Goal: Use online tool/utility: Utilize a website feature to perform a specific function

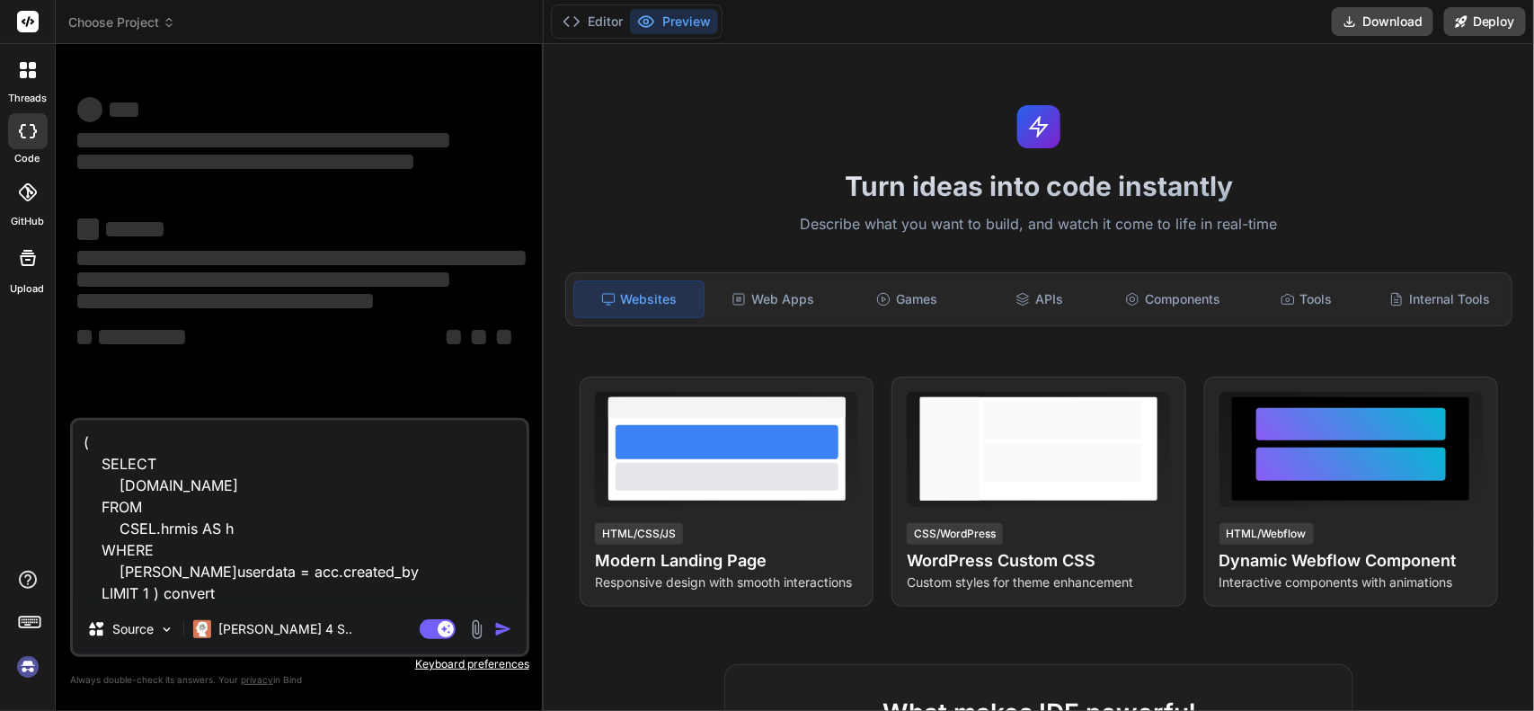
type textarea "x"
click at [298, 521] on textarea "( SELECT [DOMAIN_NAME] FROM CSEL.hrmis AS h WHERE [PERSON_NAME]userdata = acc.c…" at bounding box center [300, 512] width 454 height 183
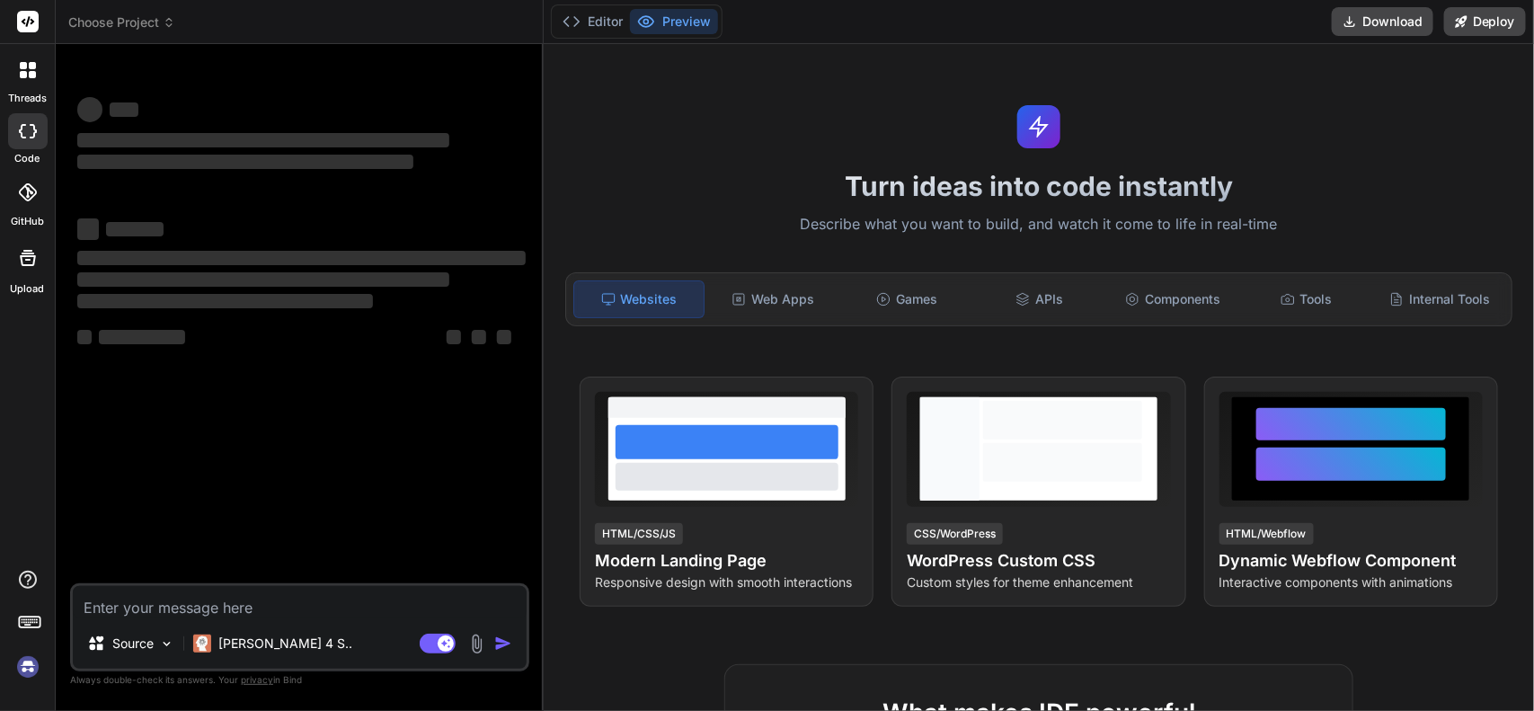
type textarea "x"
type textarea "select CSEL.accounts AS acc FULL OUTER JOIN CSEL.contacts AS coapp1 ON ([DOMAIN…"
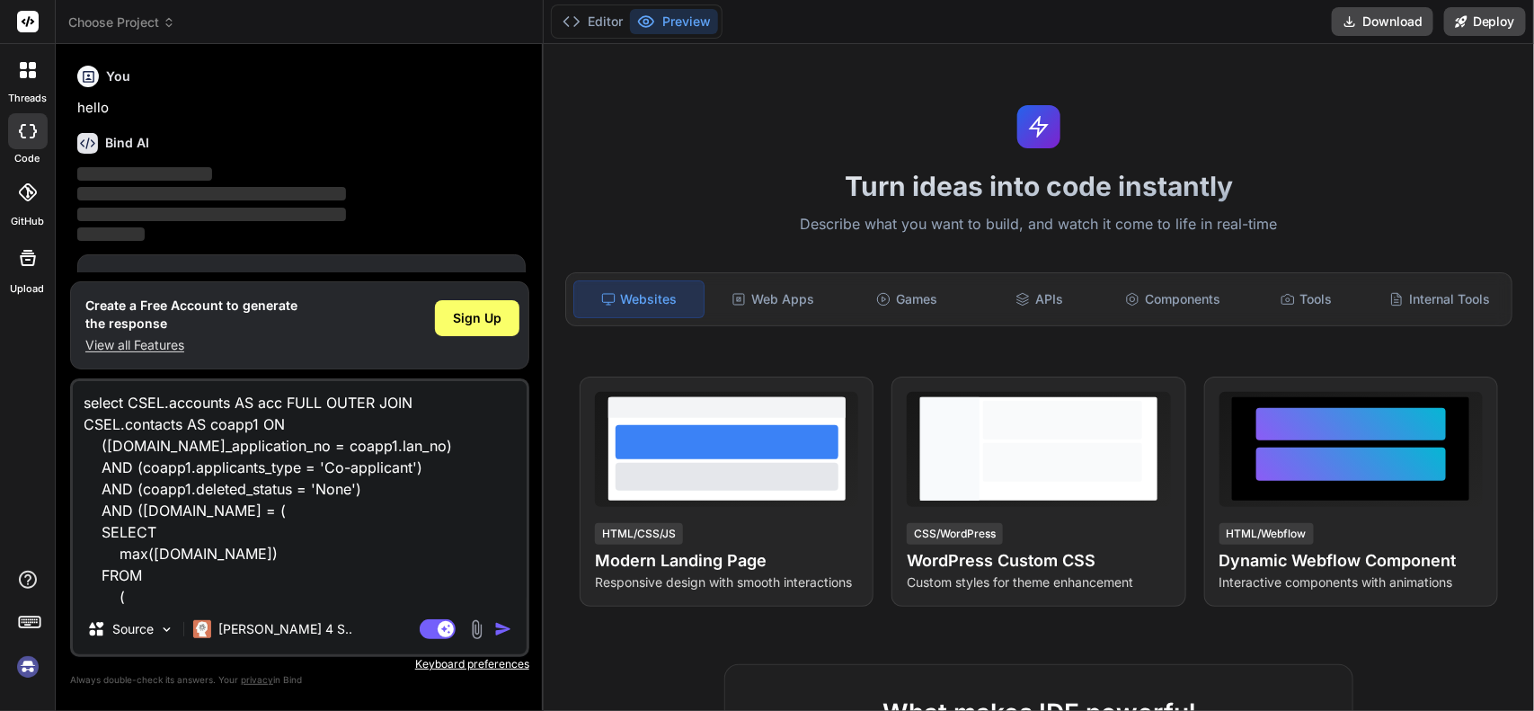
scroll to position [347, 0]
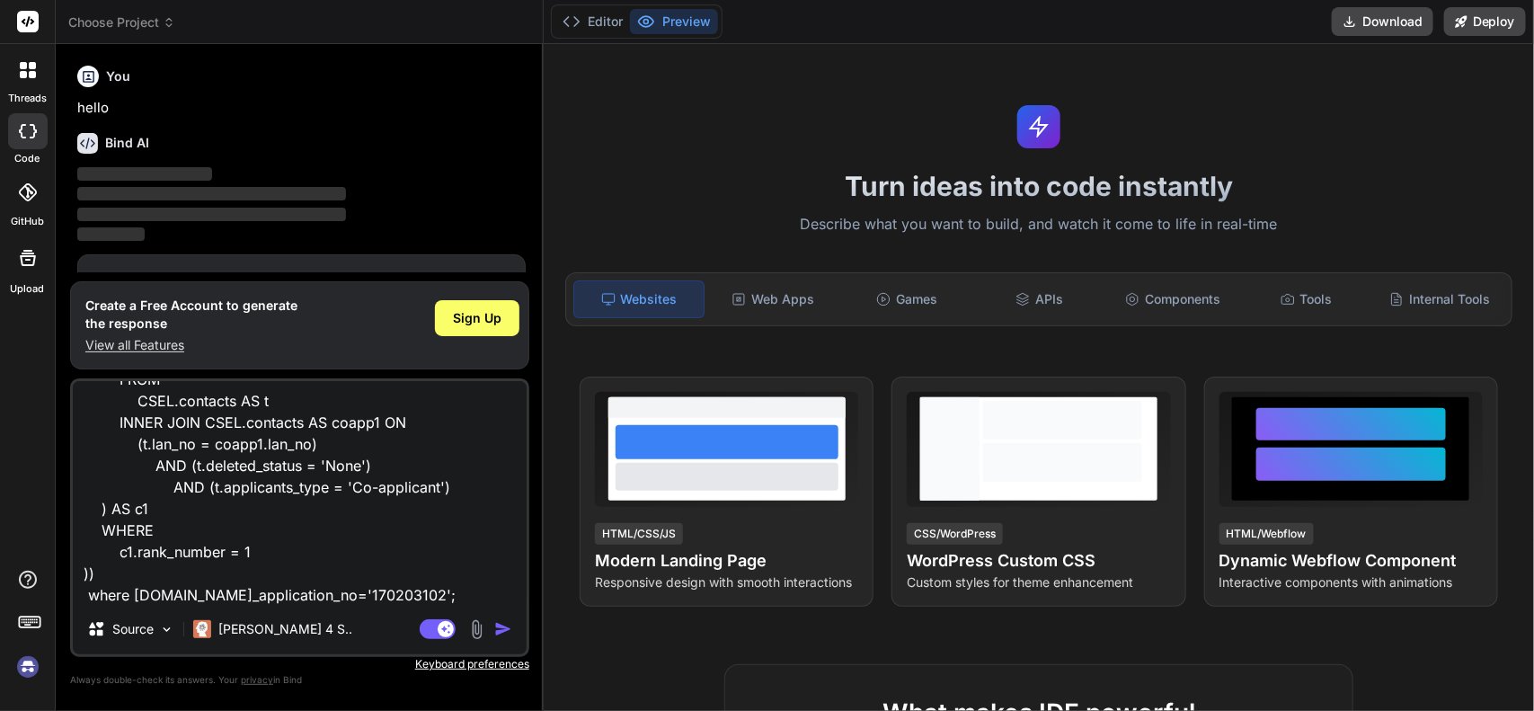
type textarea "x"
type textarea "select CSEL.accounts AS acc FULL OUTER JOIN CSEL.contacts AS coapp1 ON ([DOMAIN…"
type textarea "x"
type textarea "select CSEL.accounts AS acc FULL OUTER JOIN CSEL.contacts AS coapp1 ON ([DOMAIN…"
type textarea "x"
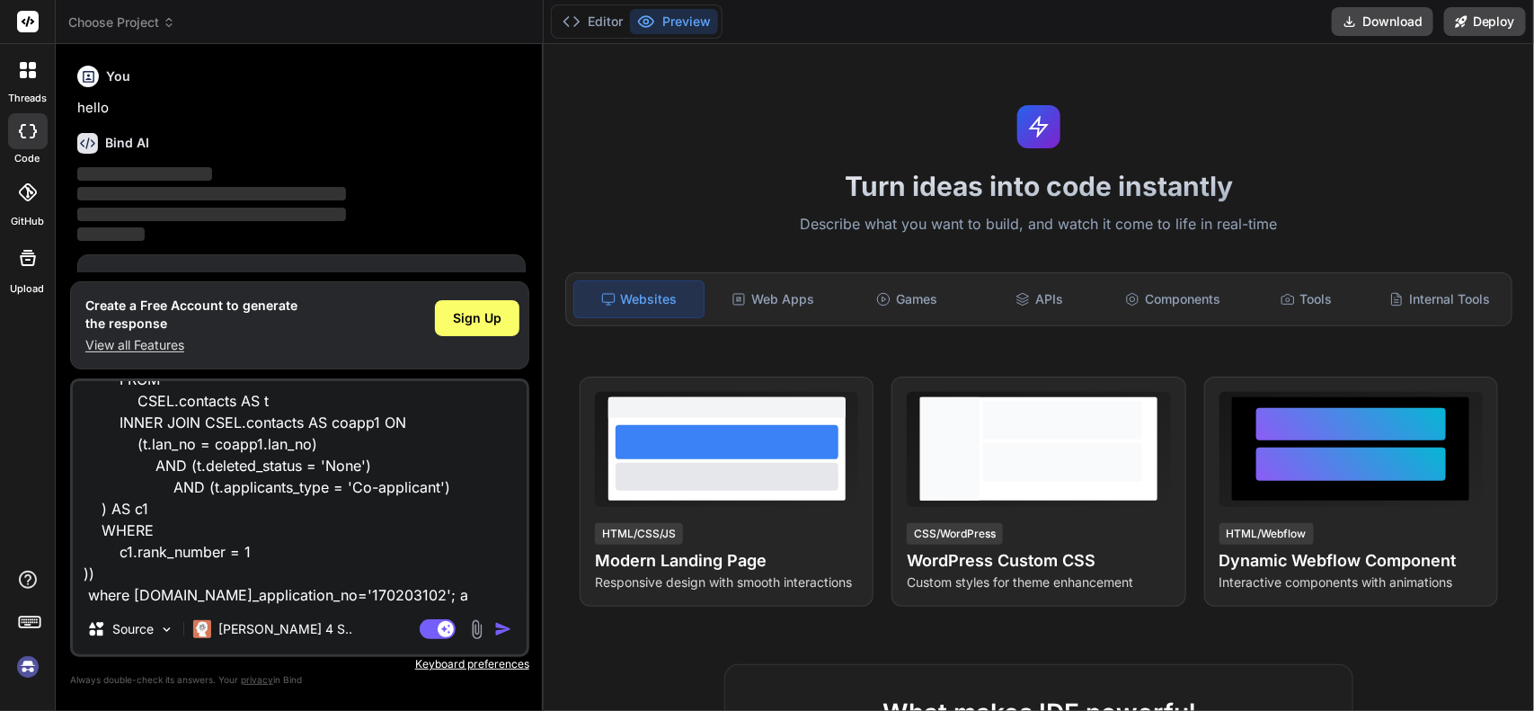
type textarea "select CSEL.accounts AS acc FULL OUTER JOIN CSEL.contacts AS coapp1 ON ([DOMAIN…"
type textarea "x"
type textarea "select CSEL.accounts AS acc FULL OUTER JOIN CSEL.contacts AS coapp1 ON ([DOMAIN…"
type textarea "x"
type textarea "select CSEL.accounts AS acc FULL OUTER JOIN CSEL.contacts AS coapp1 ON ([DOMAIN…"
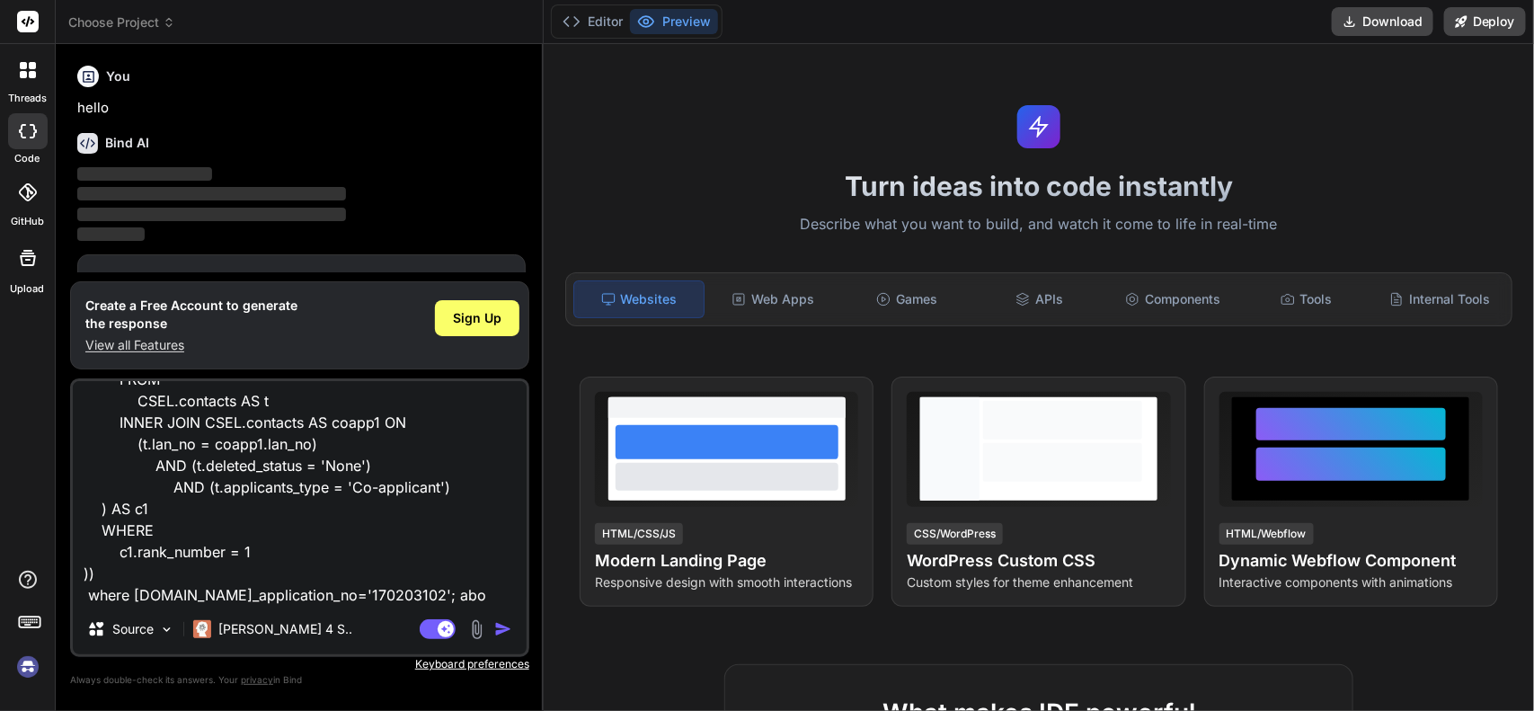
type textarea "x"
type textarea "select CSEL.accounts AS acc FULL OUTER JOIN CSEL.contacts AS coapp1 ON ([DOMAIN…"
type textarea "x"
type textarea "select CSEL.accounts AS acc FULL OUTER JOIN CSEL.contacts AS coapp1 ON ([DOMAIN…"
type textarea "x"
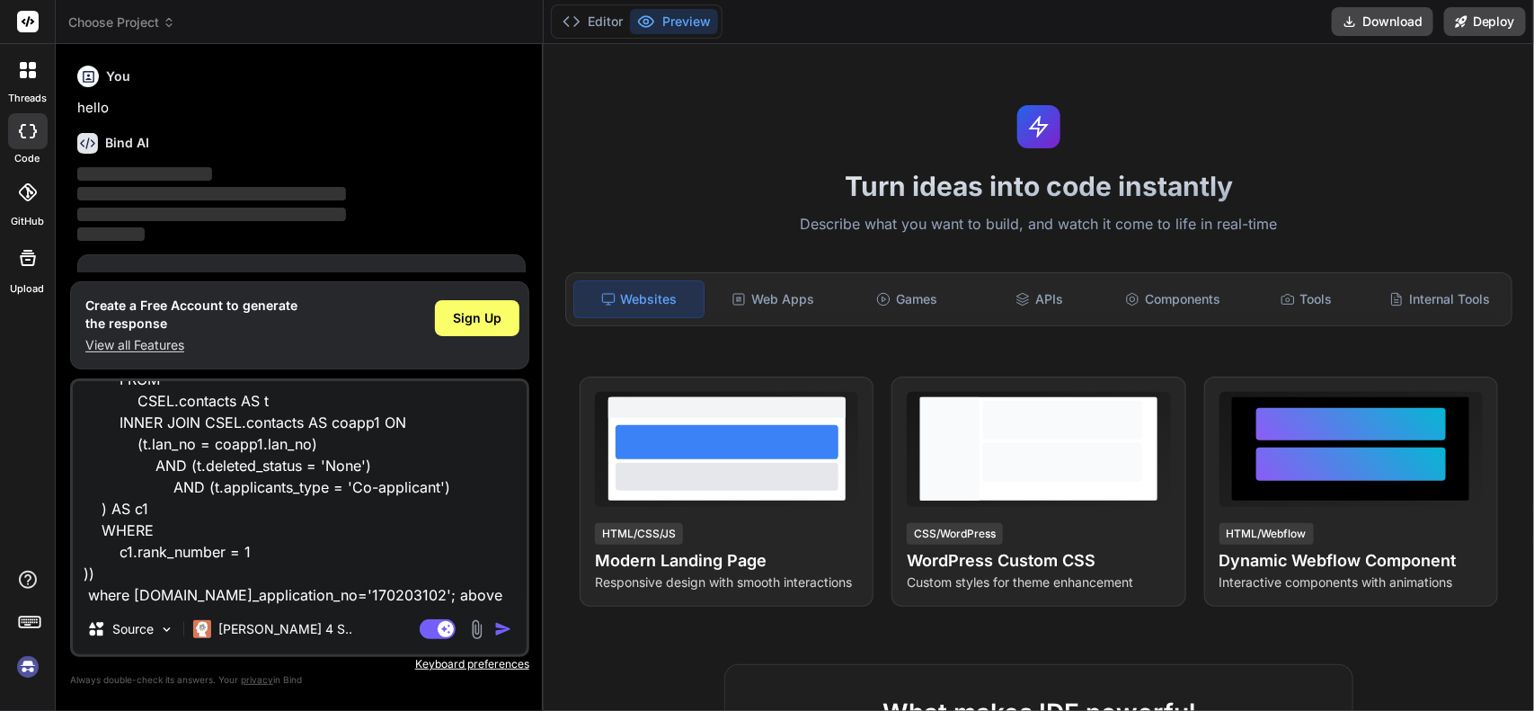
type textarea "select CSEL.accounts AS acc FULL OUTER JOIN CSEL.contacts AS coapp1 ON ([DOMAIN…"
type textarea "x"
type textarea "select CSEL.accounts AS acc FULL OUTER JOIN CSEL.contacts AS coapp1 ON ([DOMAIN…"
type textarea "x"
type textarea "select CSEL.accounts AS acc FULL OUTER JOIN CSEL.contacts AS coapp1 ON ([DOMAIN…"
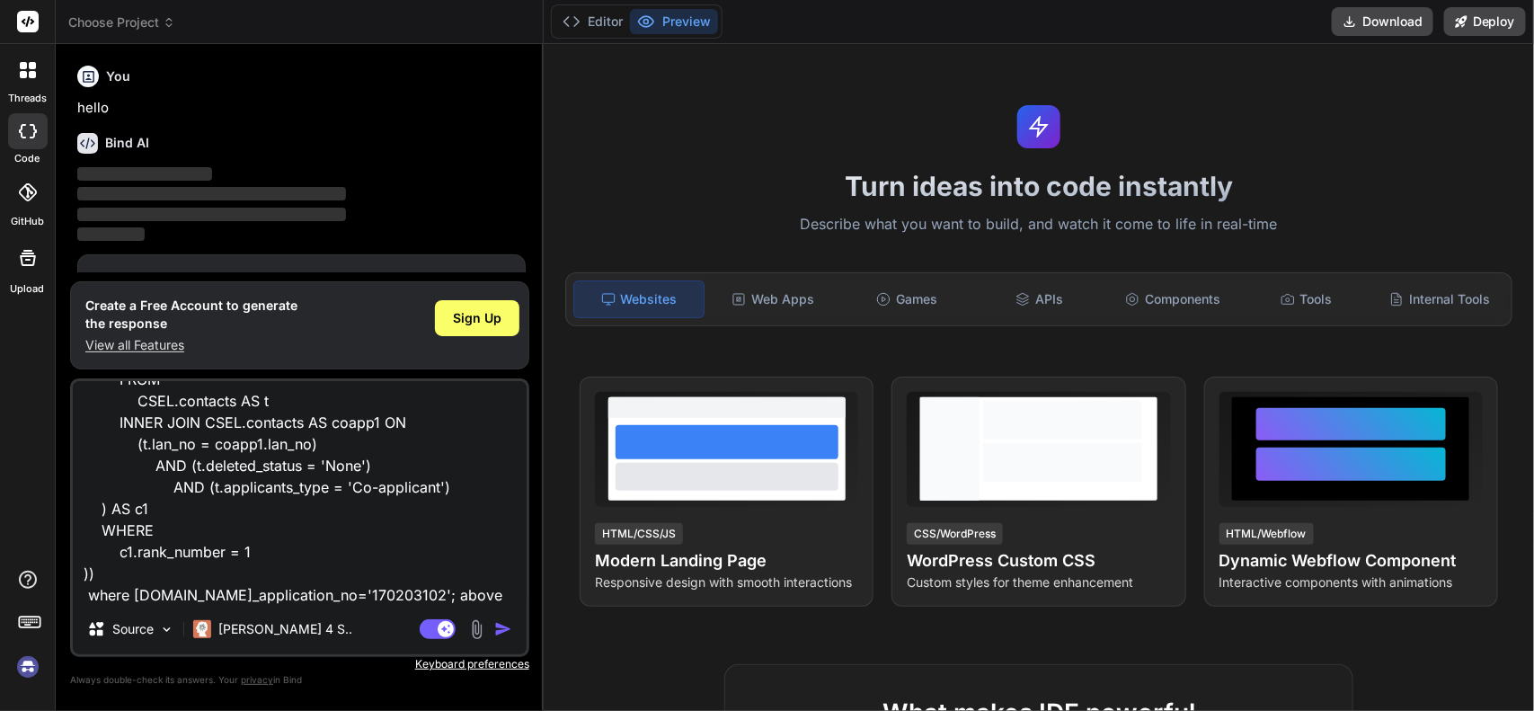
type textarea "x"
type textarea "select CSEL.accounts AS acc FULL OUTER JOIN CSEL.contacts AS coapp1 ON ([DOMAIN…"
type textarea "x"
type textarea "select CSEL.accounts AS acc FULL OUTER JOIN CSEL.contacts AS coapp1 ON ([DOMAIN…"
type textarea "x"
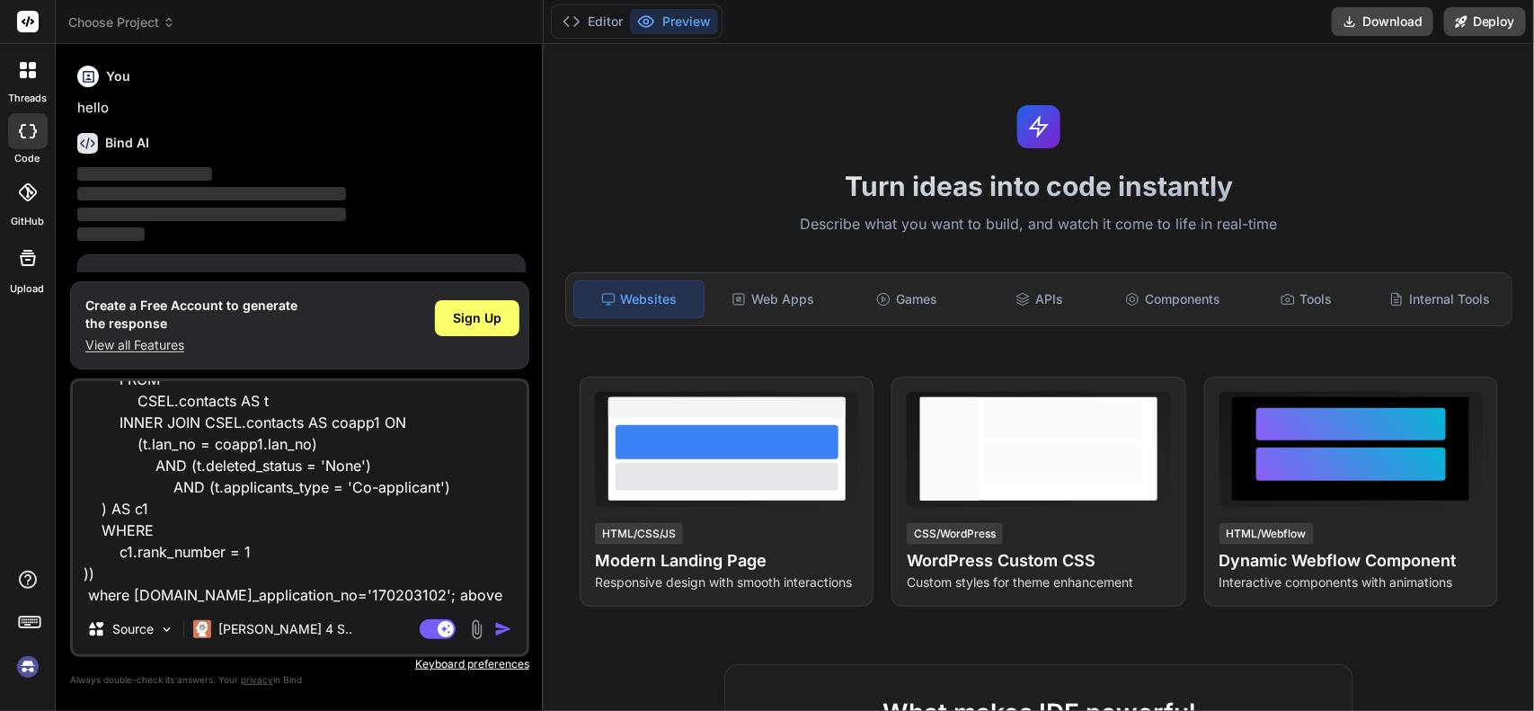
type textarea "select CSEL.accounts AS acc FULL OUTER JOIN CSEL.contacts AS coapp1 ON ([DOMAIN…"
type textarea "x"
type textarea "select CSEL.accounts AS acc FULL OUTER JOIN CSEL.contacts AS coapp1 ON ([DOMAIN…"
type textarea "x"
type textarea "select CSEL.accounts AS acc FULL OUTER JOIN CSEL.contacts AS coapp1 ON ([DOMAIN…"
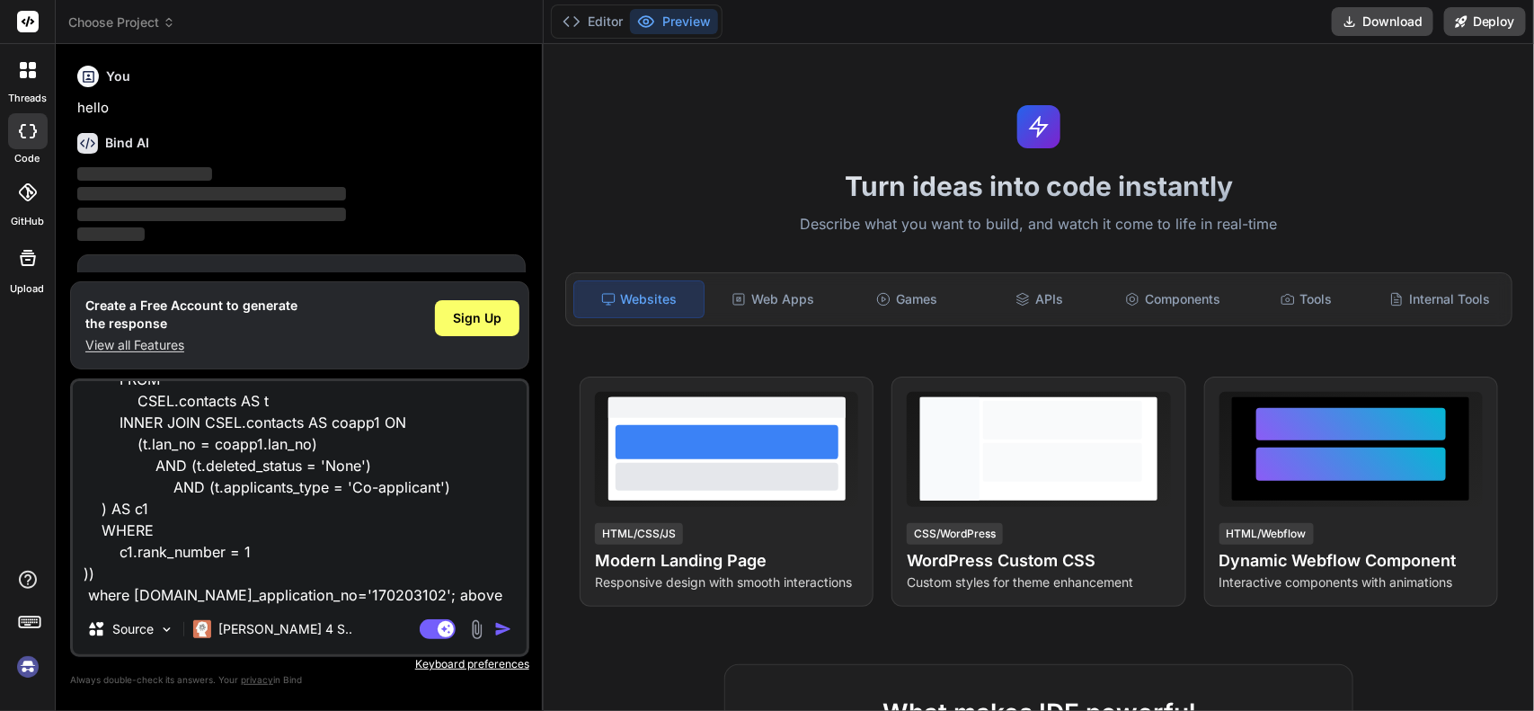
type textarea "x"
type textarea "select CSEL.accounts AS acc FULL OUTER JOIN CSEL.contacts AS coapp1 ON ([DOMAIN…"
type textarea "x"
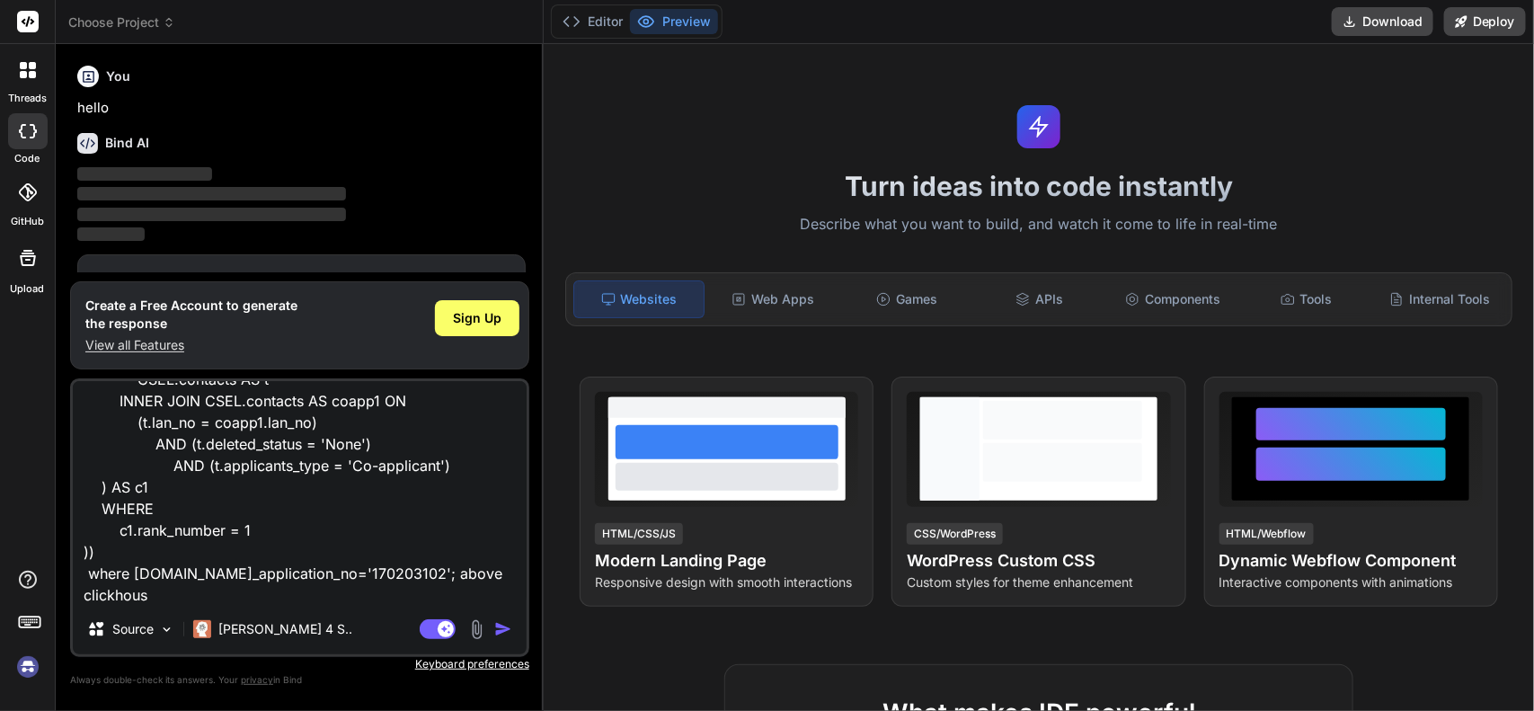
type textarea "select CSEL.accounts AS acc FULL OUTER JOIN CSEL.contacts AS coapp1 ON ([DOMAIN…"
type textarea "x"
type textarea "select CSEL.accounts AS acc FULL OUTER JOIN CSEL.contacts AS coapp1 ON ([DOMAIN…"
type textarea "x"
type textarea "select CSEL.accounts AS acc FULL OUTER JOIN CSEL.contacts AS coapp1 ON ([DOMAIN…"
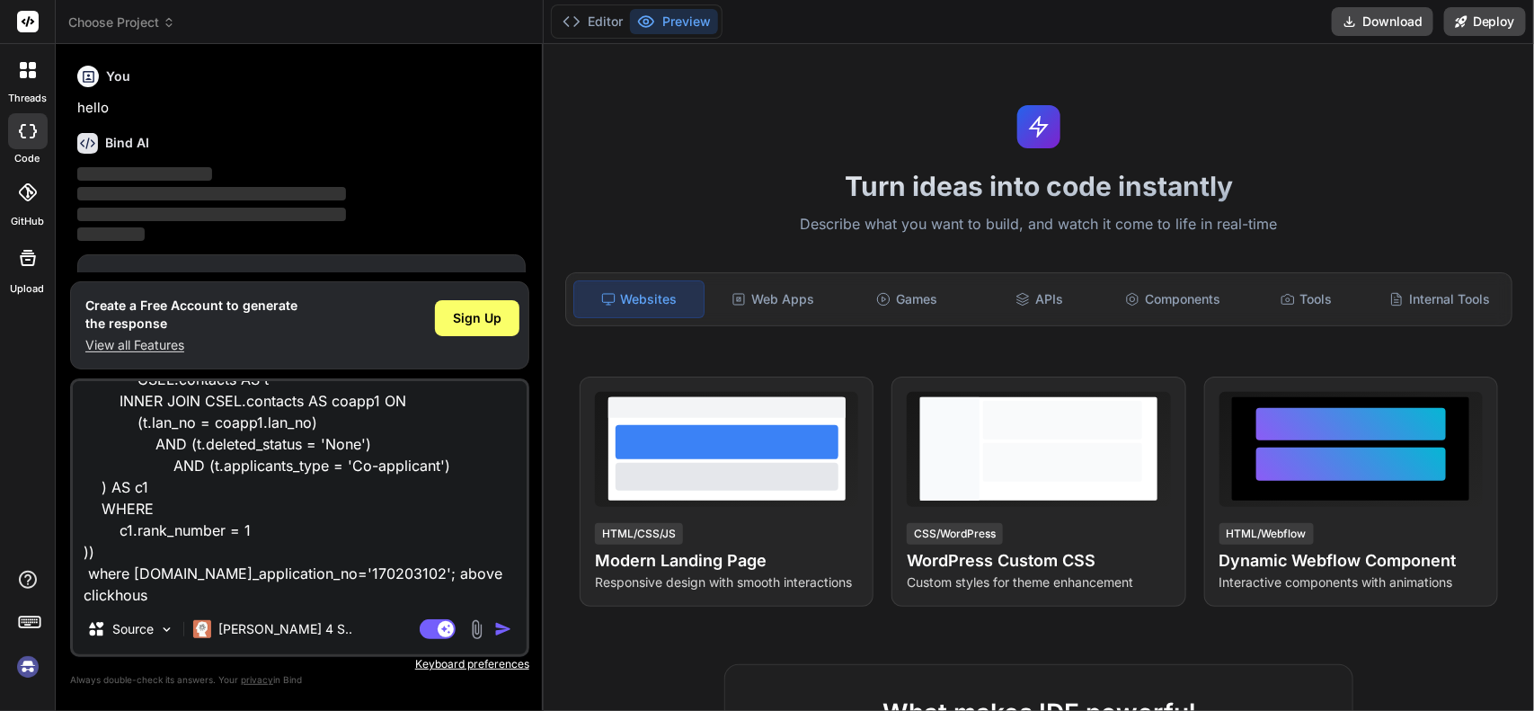
type textarea "x"
type textarea "select CSEL.accounts AS acc FULL OUTER JOIN CSEL.contacts AS coapp1 ON ([DOMAIN…"
type textarea "x"
type textarea "select CSEL.accounts AS acc FULL OUTER JOIN CSEL.contacts AS coapp1 ON ([DOMAIN…"
type textarea "x"
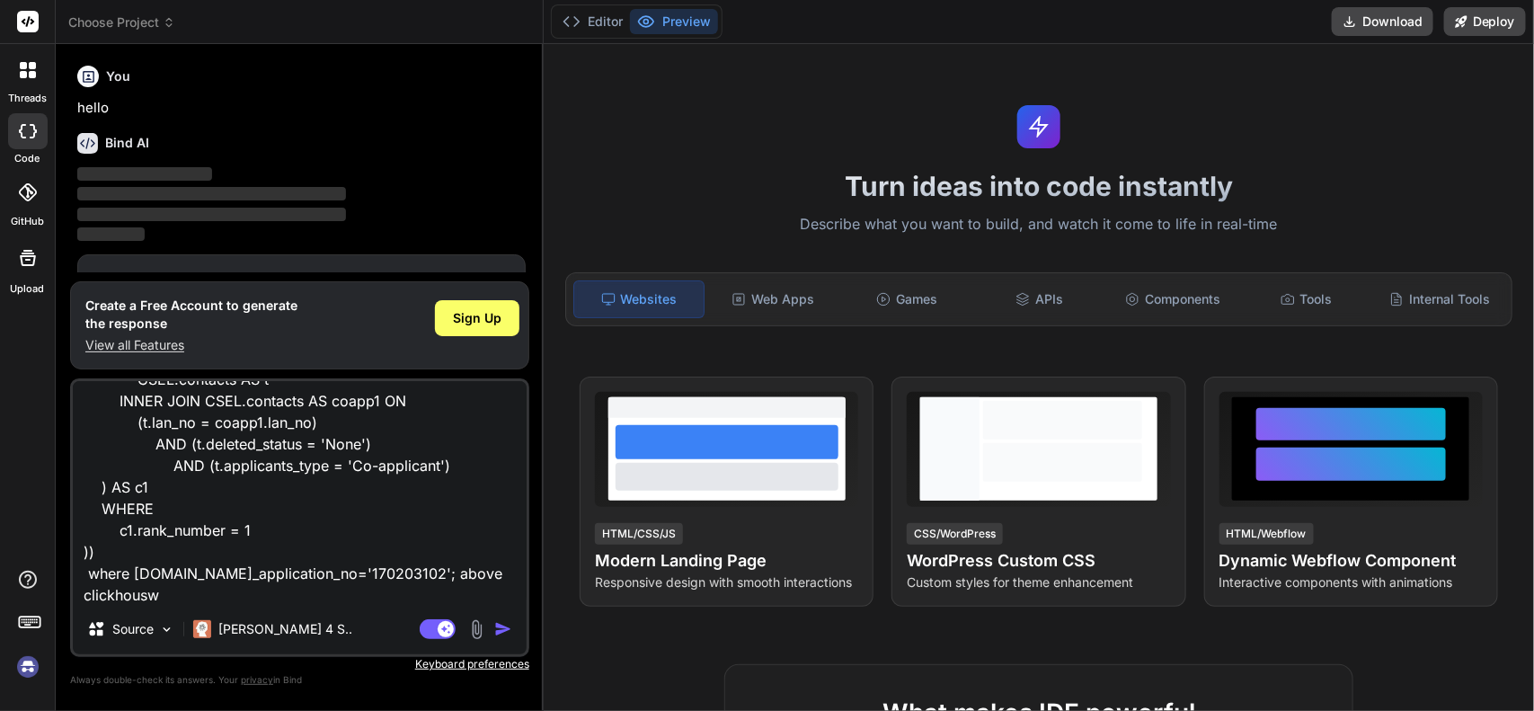
type textarea "select CSEL.accounts AS acc FULL OUTER JOIN CSEL.contacts AS coapp1 ON ([DOMAIN…"
type textarea "x"
type textarea "select CSEL.accounts AS acc FULL OUTER JOIN CSEL.contacts AS coapp1 ON ([DOMAIN…"
type textarea "x"
type textarea "select CSEL.accounts AS acc FULL OUTER JOIN CSEL.contacts AS coapp1 ON ([DOMAIN…"
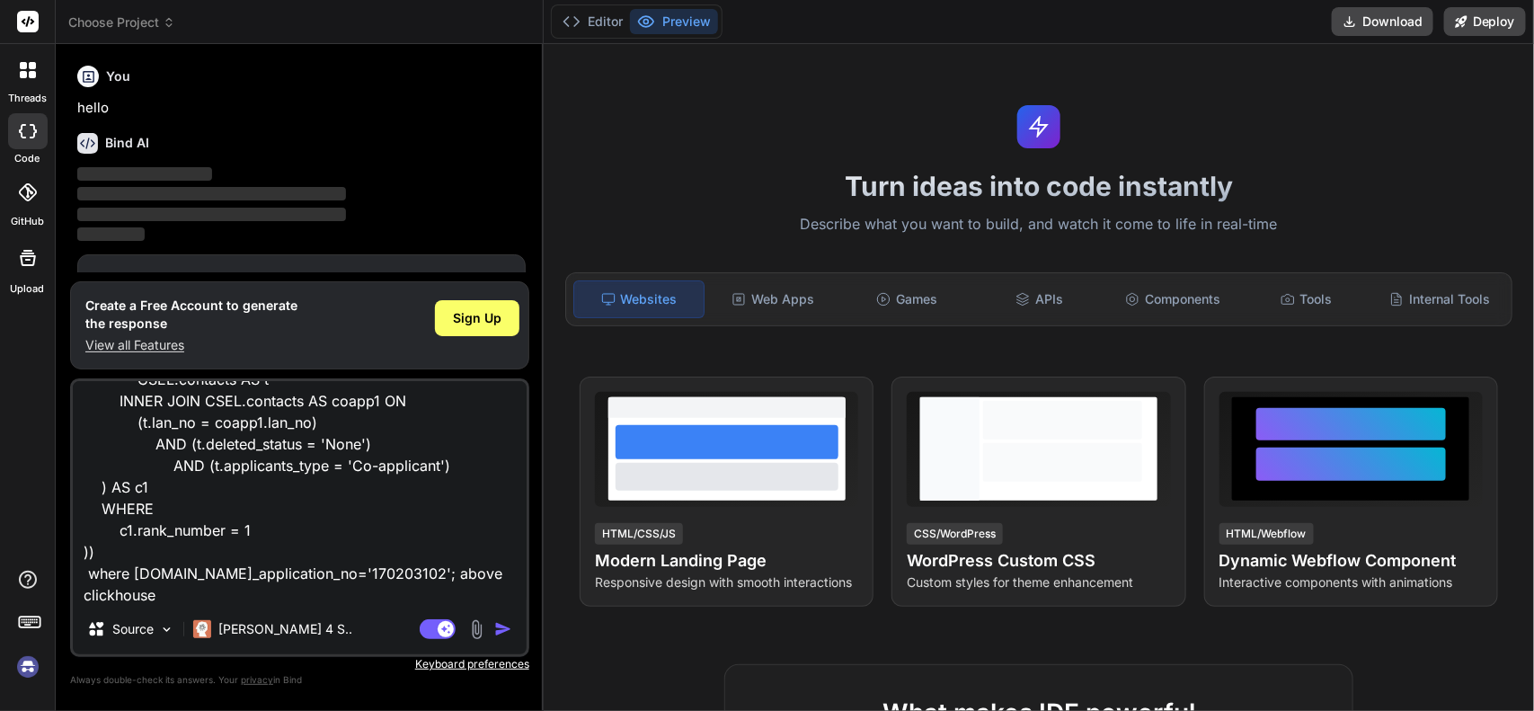
type textarea "x"
type textarea "select CSEL.accounts AS acc FULL OUTER JOIN CSEL.contacts AS coapp1 ON ([DOMAIN…"
type textarea "x"
type textarea "select CSEL.accounts AS acc FULL OUTER JOIN CSEL.contacts AS coapp1 ON ([DOMAIN…"
type textarea "x"
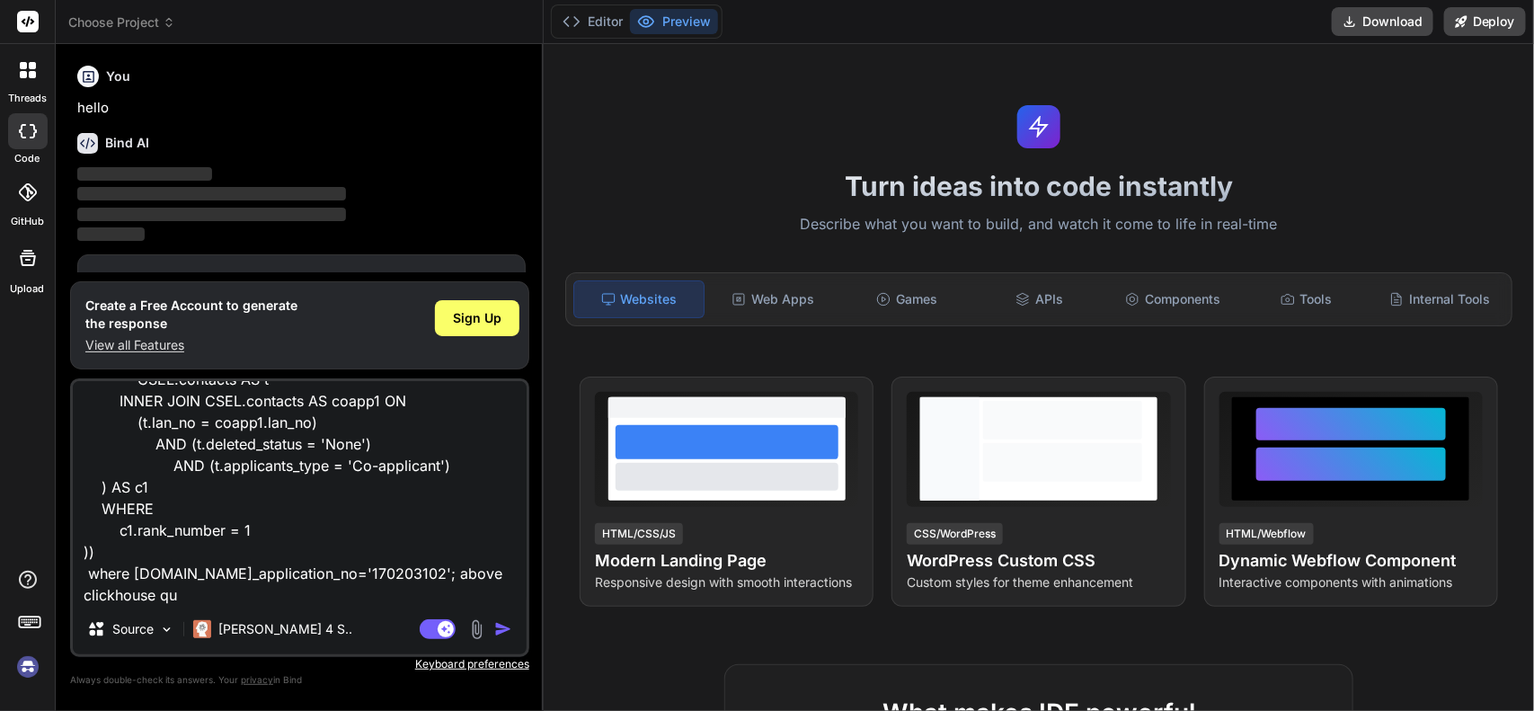
type textarea "select CSEL.accounts AS acc FULL OUTER JOIN CSEL.contacts AS coapp1 ON ([DOMAIN…"
type textarea "x"
type textarea "select CSEL.accounts AS acc FULL OUTER JOIN CSEL.contacts AS coapp1 ON ([DOMAIN…"
type textarea "x"
type textarea "select CSEL.accounts AS acc FULL OUTER JOIN CSEL.contacts AS coapp1 ON ([DOMAIN…"
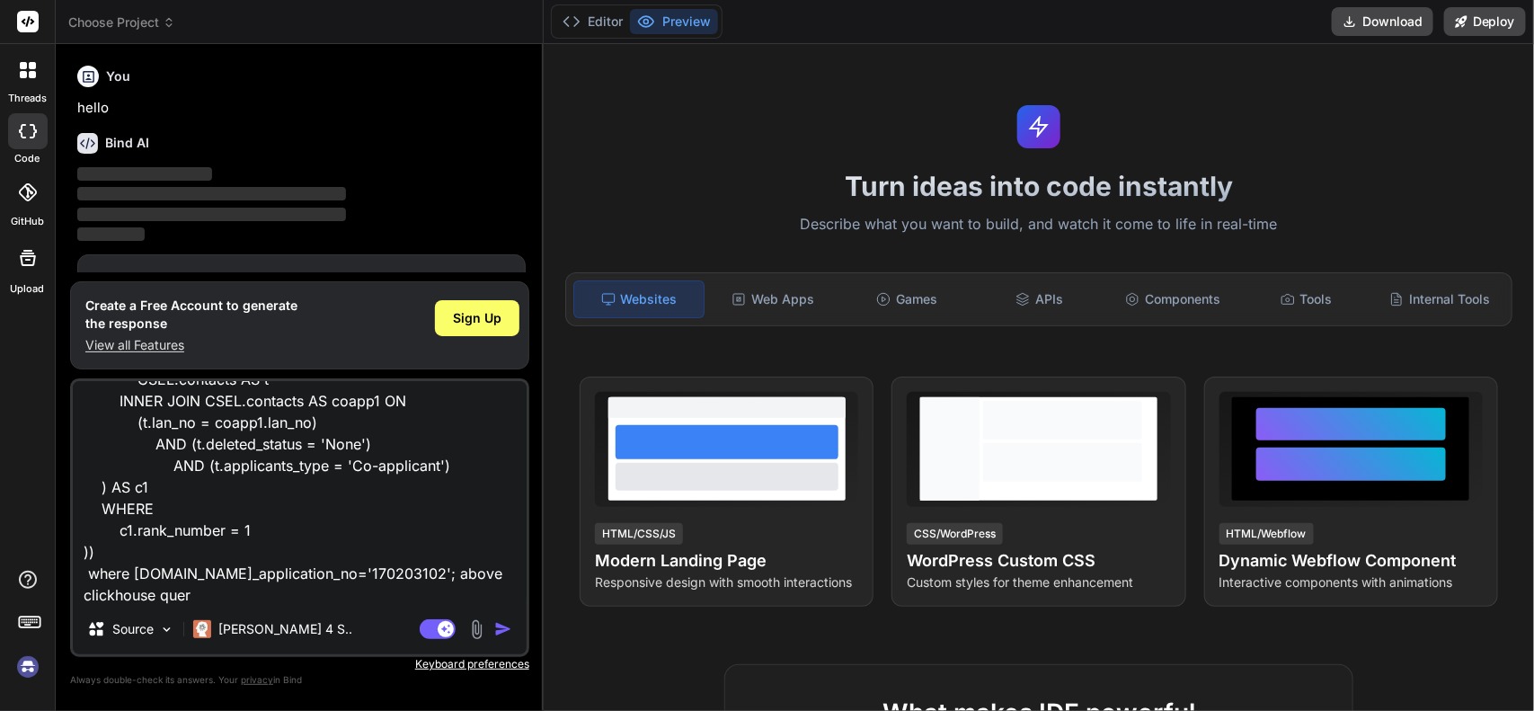
type textarea "x"
type textarea "select CSEL.accounts AS acc FULL OUTER JOIN CSEL.contacts AS coapp1 ON ([DOMAIN…"
type textarea "x"
type textarea "select CSEL.accounts AS acc FULL OUTER JOIN CSEL.contacts AS coapp1 ON ([DOMAIN…"
type textarea "x"
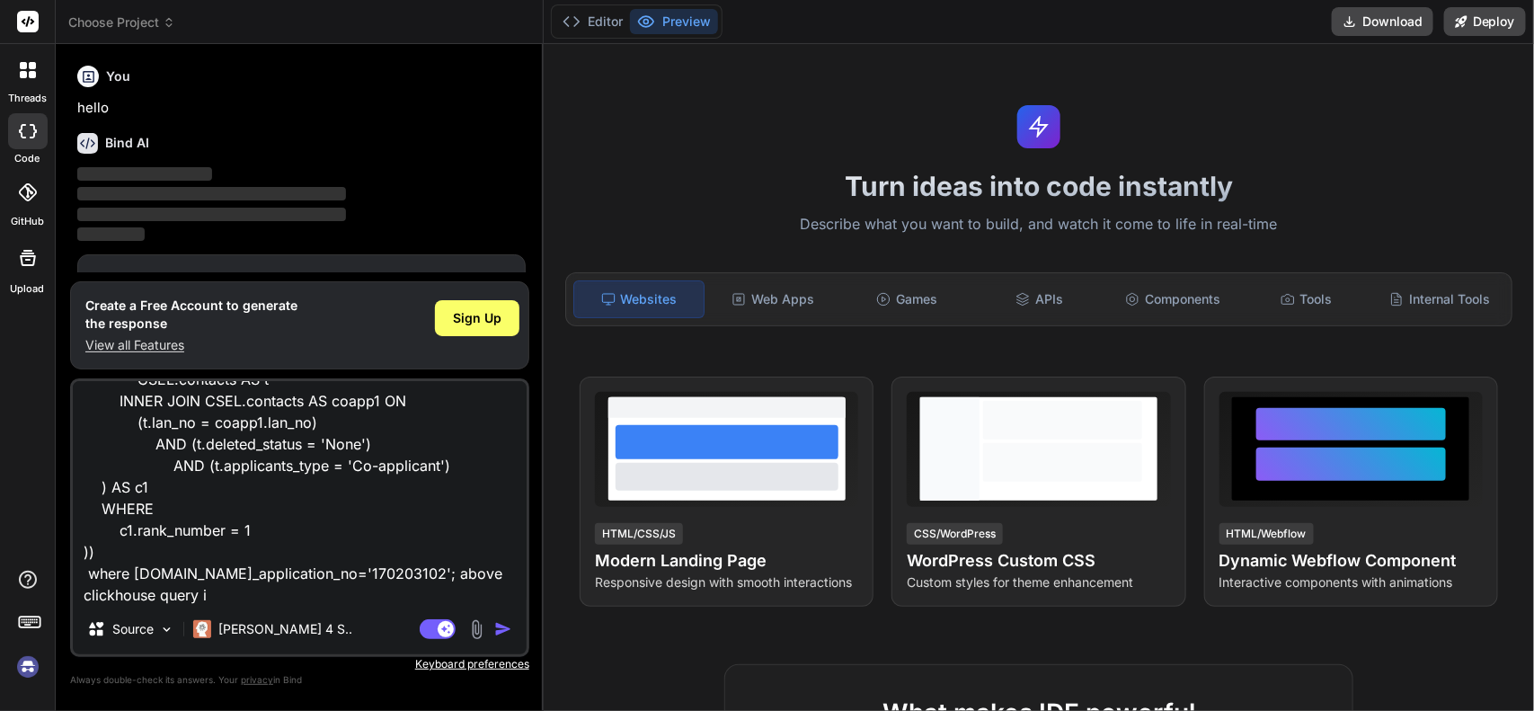
type textarea "select CSEL.accounts AS acc FULL OUTER JOIN CSEL.contacts AS coapp1 ON ([DOMAIN…"
type textarea "x"
type textarea "select CSEL.accounts AS acc FULL OUTER JOIN CSEL.contacts AS coapp1 ON ([DOMAIN…"
type textarea "x"
type textarea "select CSEL.accounts AS acc FULL OUTER JOIN CSEL.contacts AS coapp1 ON ([DOMAIN…"
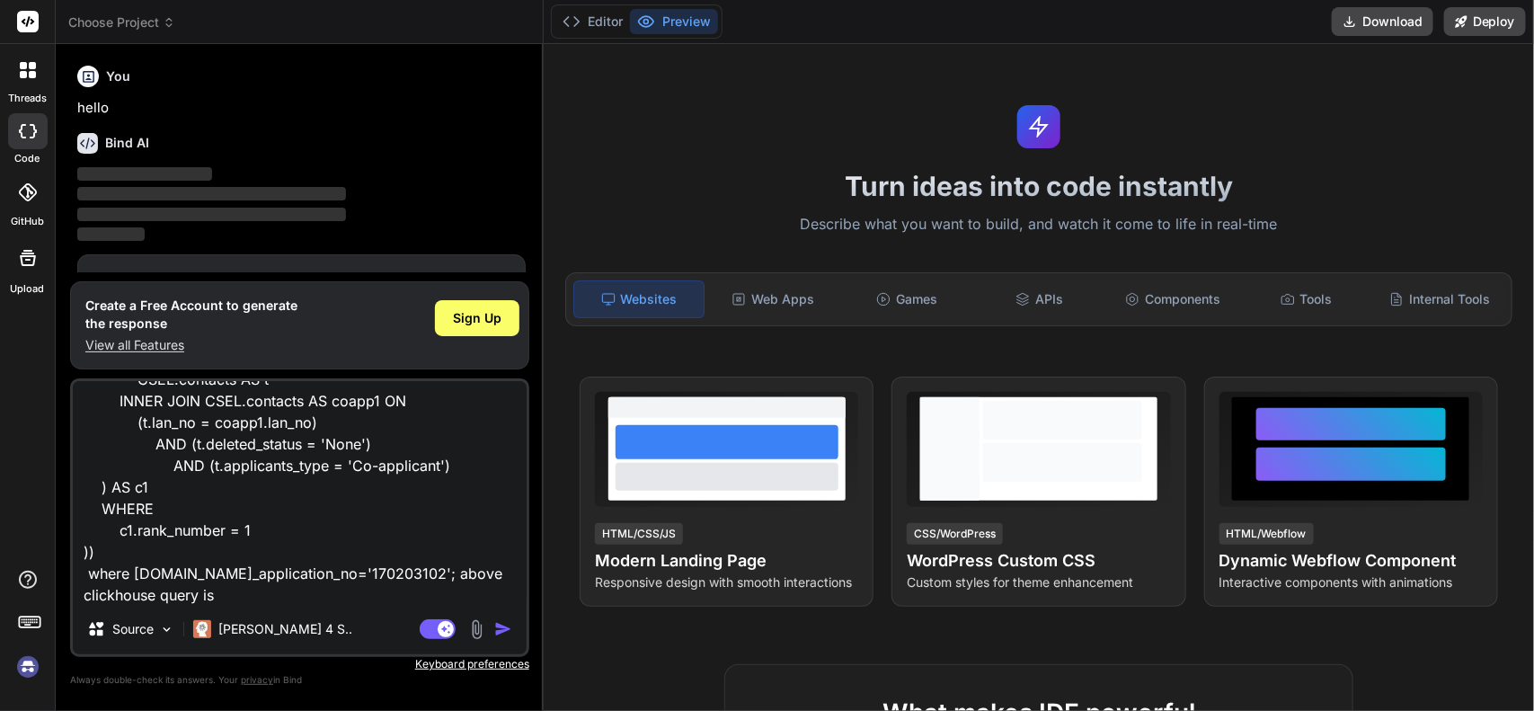
type textarea "x"
type textarea "select CSEL.accounts AS acc FULL OUTER JOIN CSEL.contacts AS coapp1 ON ([DOMAIN…"
type textarea "x"
type textarea "select CSEL.accounts AS acc FULL OUTER JOIN CSEL.contacts AS coapp1 ON ([DOMAIN…"
type textarea "x"
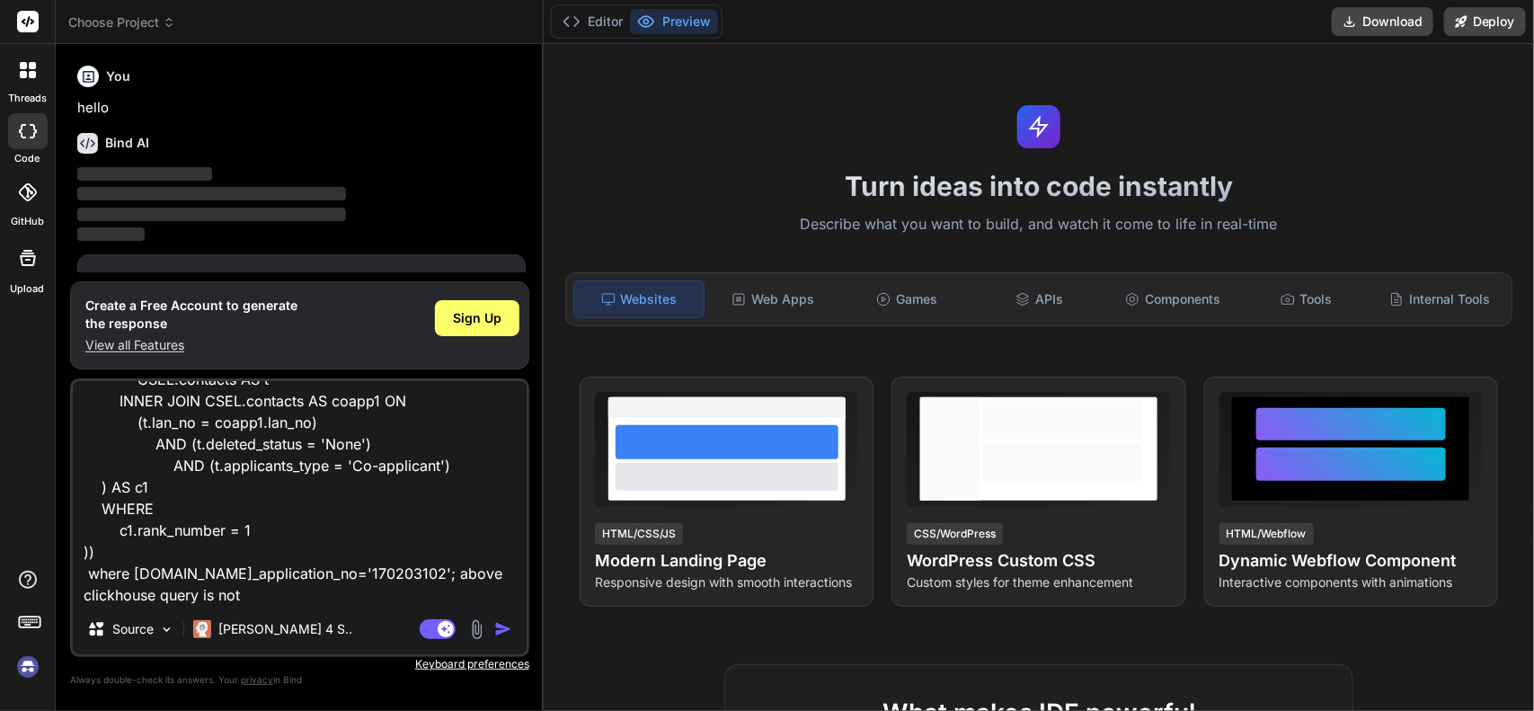
type textarea "select CSEL.accounts AS acc FULL OUTER JOIN CSEL.contacts AS coapp1 ON ([DOMAIN…"
type textarea "x"
type textarea "select CSEL.accounts AS acc FULL OUTER JOIN CSEL.contacts AS coapp1 ON ([DOMAIN…"
type textarea "x"
type textarea "select CSEL.accounts AS acc FULL OUTER JOIN CSEL.contacts AS coapp1 ON ([DOMAIN…"
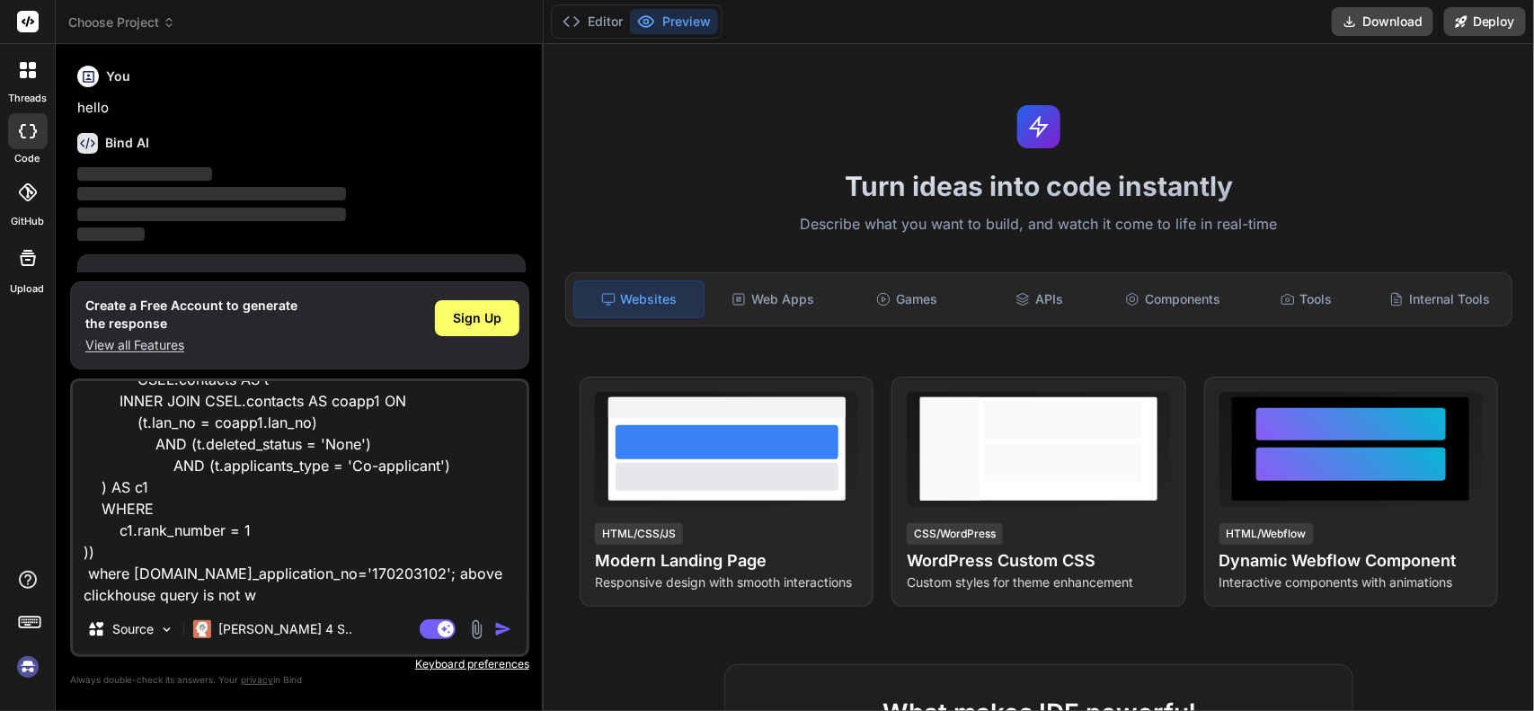
type textarea "x"
type textarea "select CSEL.accounts AS acc FULL OUTER JOIN CSEL.contacts AS coapp1 ON ([DOMAIN…"
type textarea "x"
type textarea "select CSEL.accounts AS acc FULL OUTER JOIN CSEL.contacts AS coapp1 ON ([DOMAIN…"
type textarea "x"
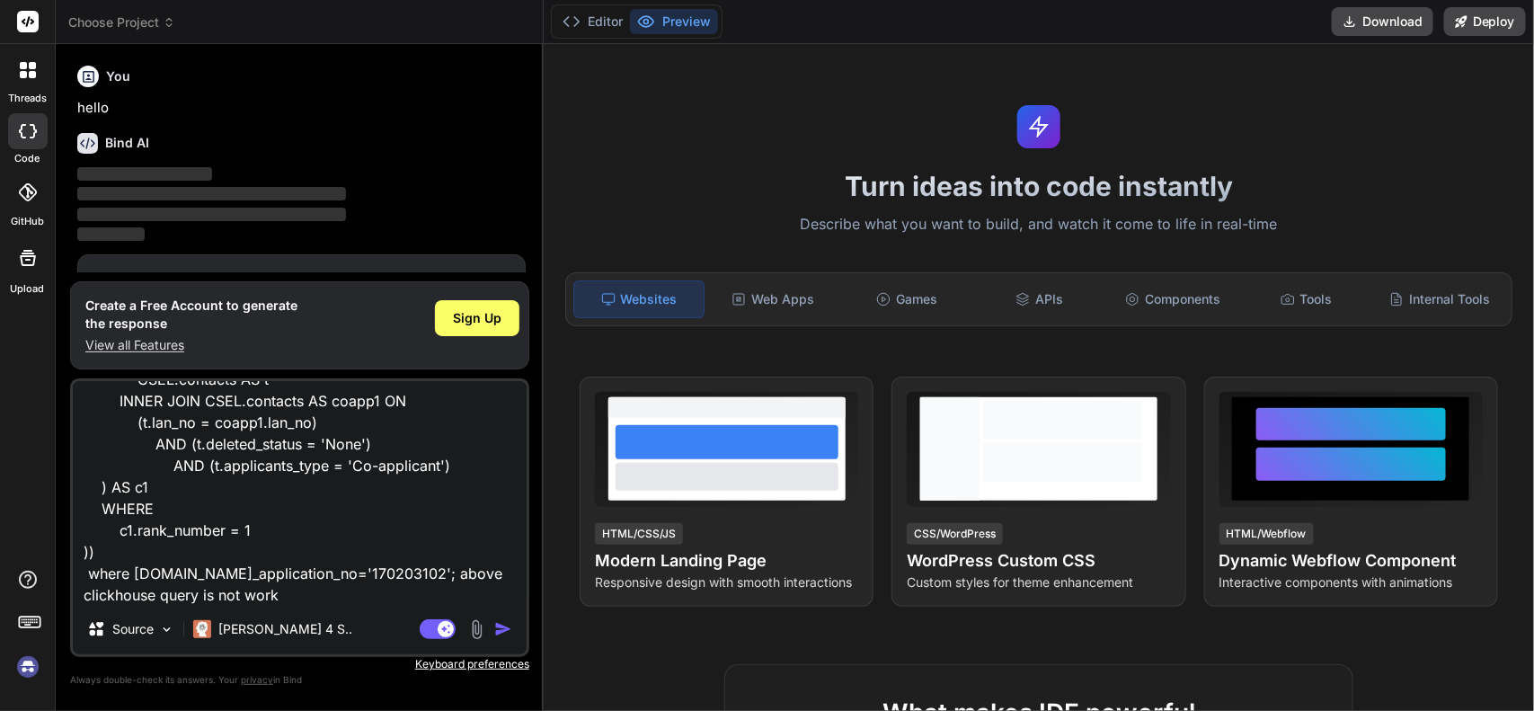
type textarea "select CSEL.accounts AS acc FULL OUTER JOIN CSEL.contacts AS coapp1 ON ([DOMAIN…"
type textarea "x"
type textarea "select CSEL.accounts AS acc FULL OUTER JOIN CSEL.contacts AS coapp1 ON ([DOMAIN…"
type textarea "x"
type textarea "select CSEL.accounts AS acc FULL OUTER JOIN CSEL.contacts AS coapp1 ON ([DOMAIN…"
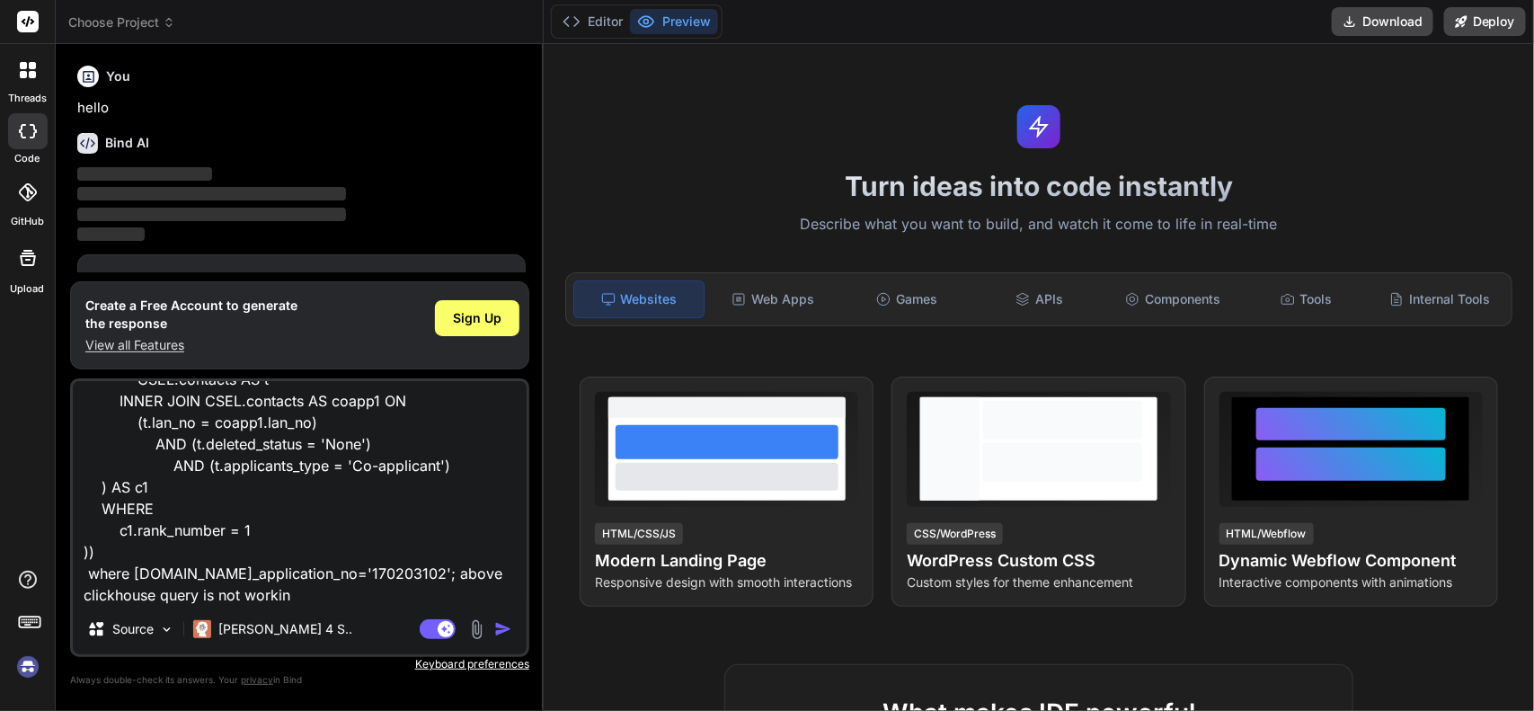
type textarea "x"
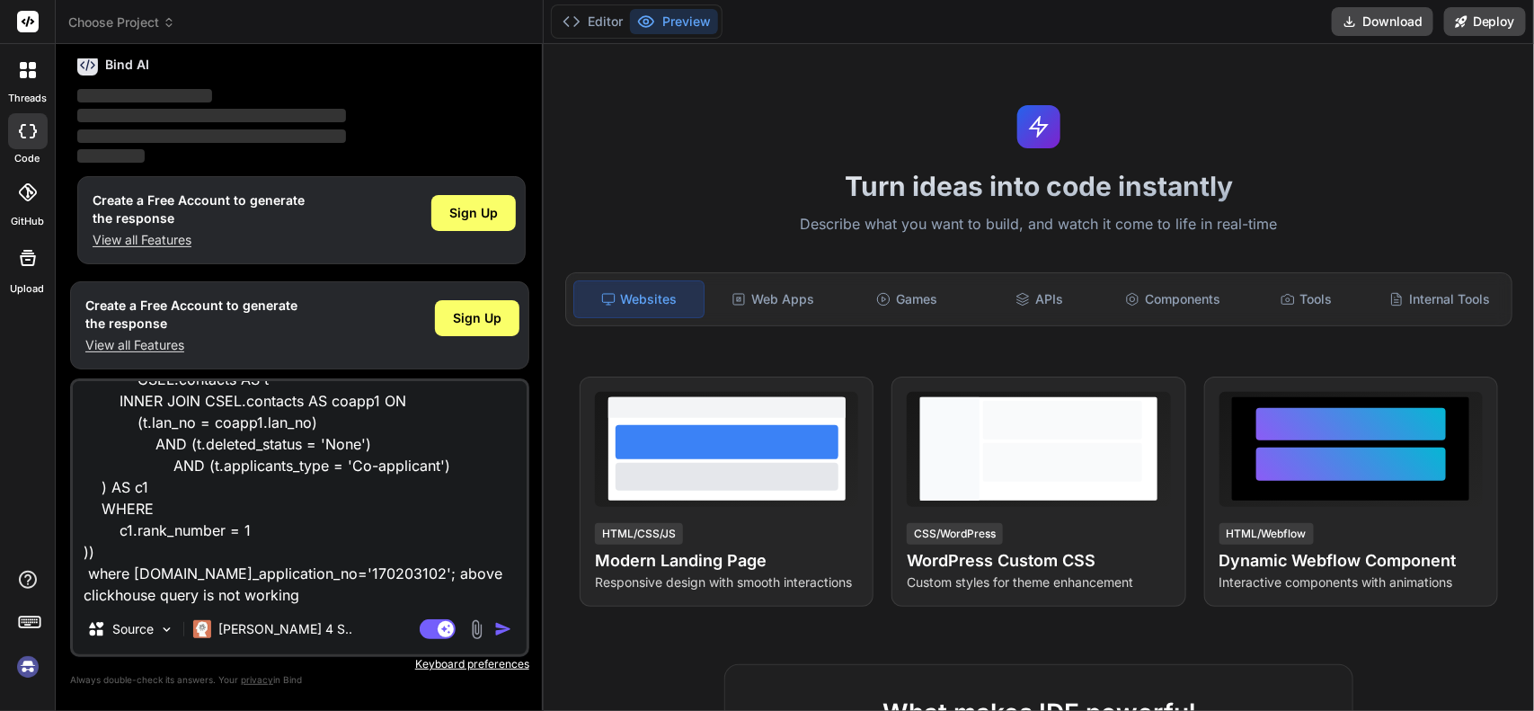
click at [513, 627] on button "button" at bounding box center [506, 629] width 25 height 18
click at [505, 626] on img "button" at bounding box center [503, 629] width 18 height 18
click at [502, 627] on img "button" at bounding box center [503, 629] width 18 height 18
click at [497, 630] on img "button" at bounding box center [503, 629] width 18 height 18
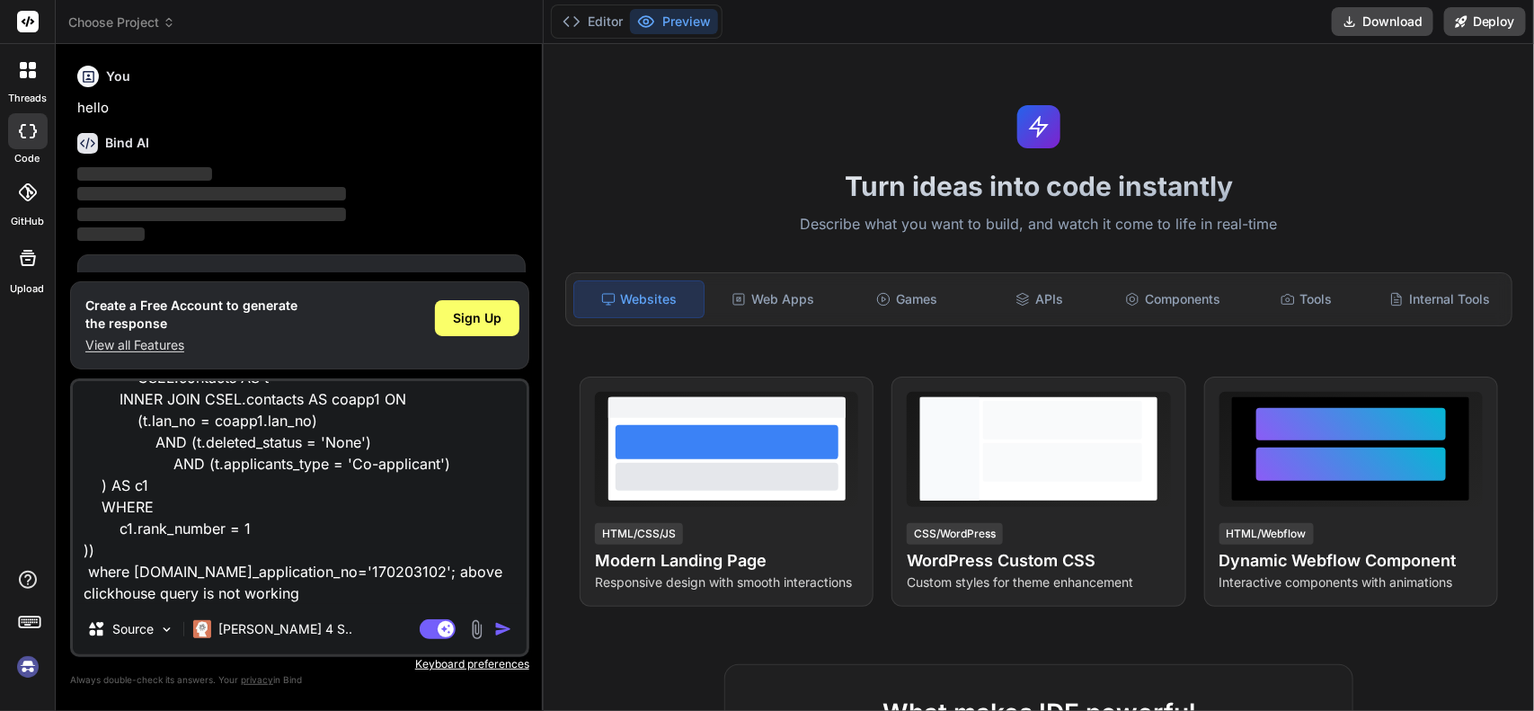
scroll to position [78, 0]
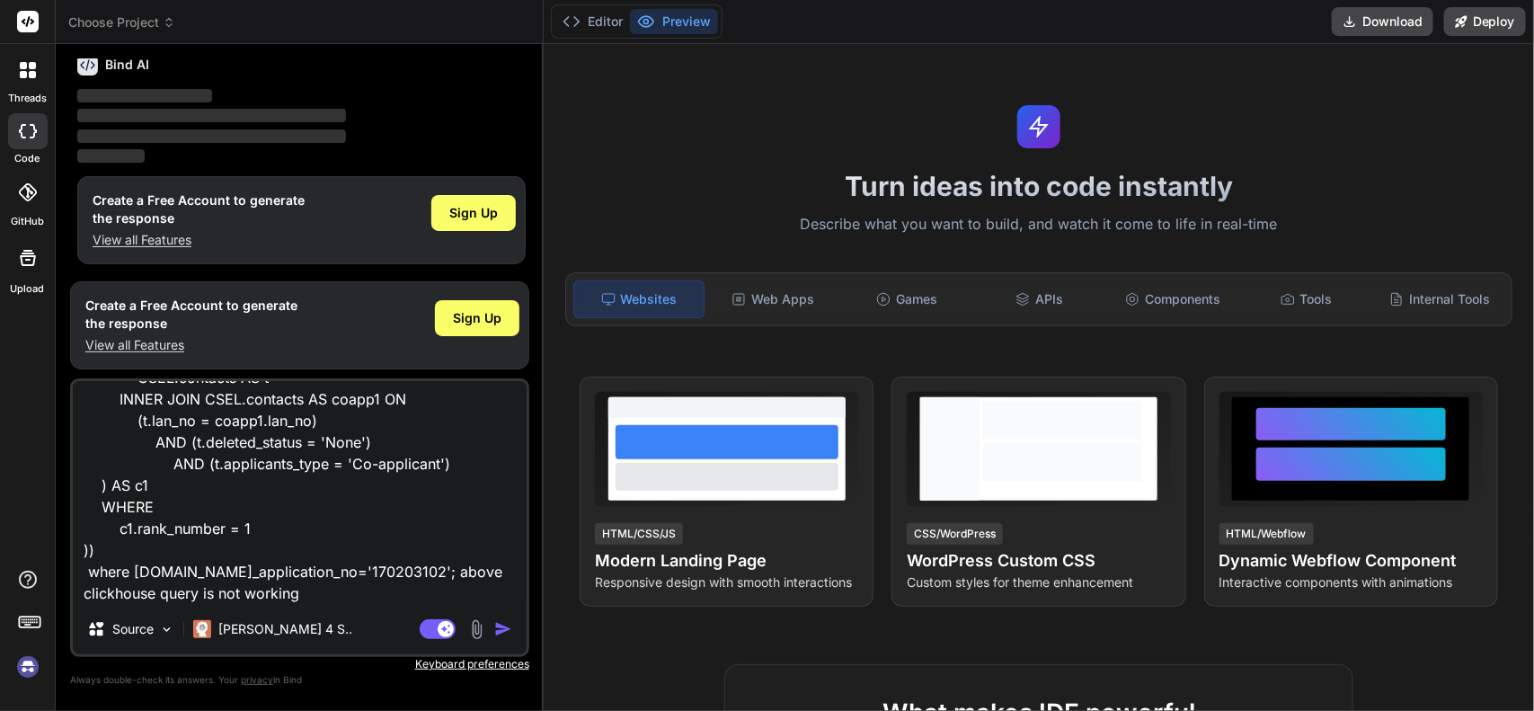
click at [333, 545] on textarea "select CSEL.accounts AS acc FULL OUTER JOIN CSEL.contacts AS coapp1 ON ([DOMAIN…" at bounding box center [300, 492] width 454 height 223
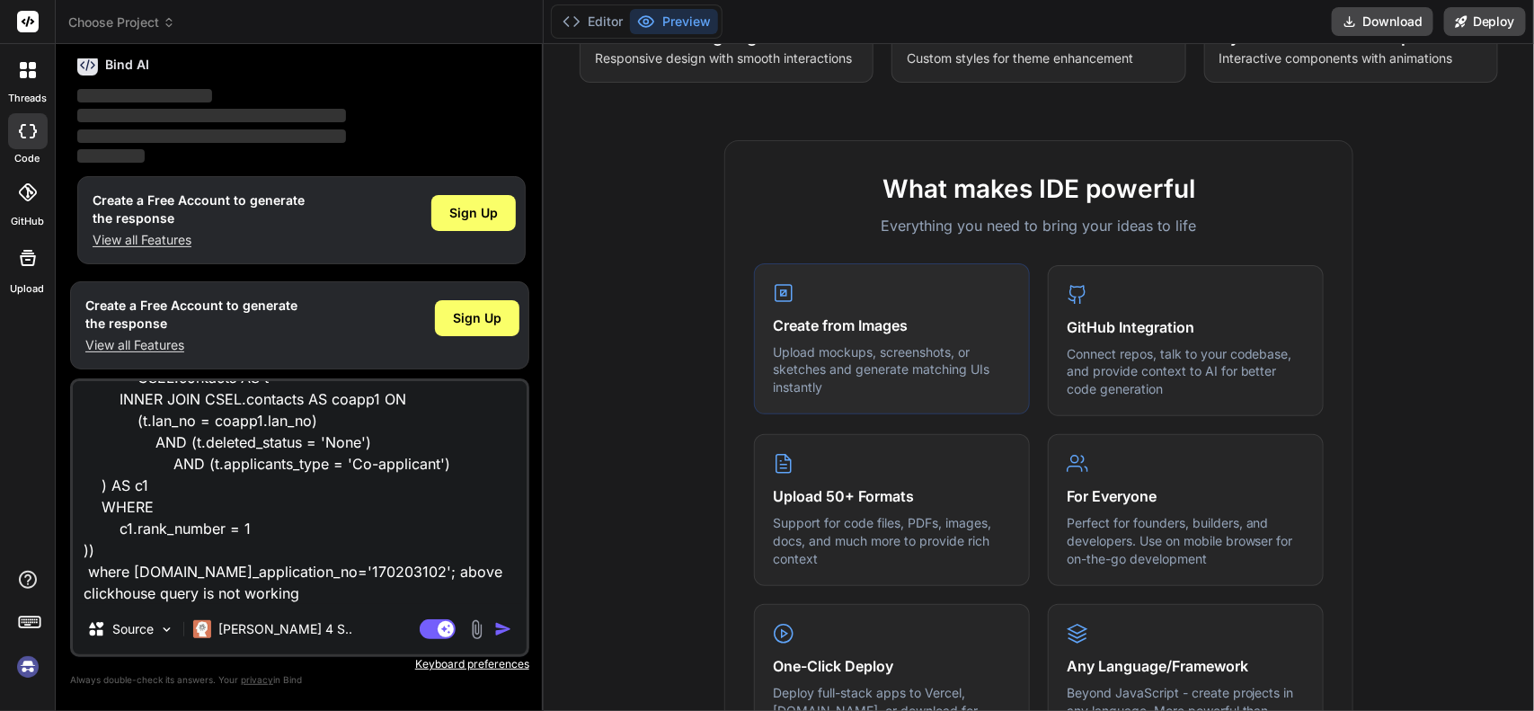
scroll to position [674, 0]
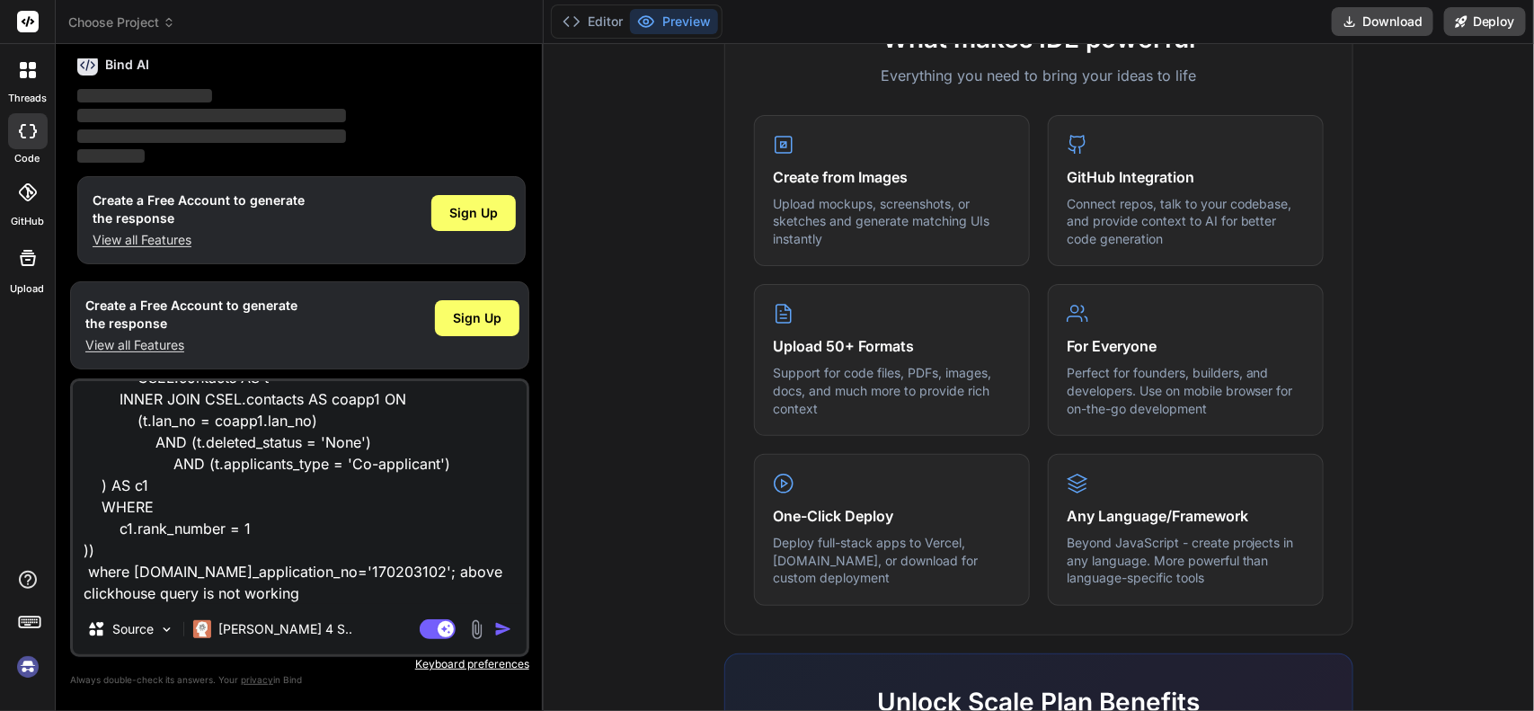
click at [502, 639] on div "Agent Mode. When this toggle is activated, AI automatically makes decisions, re…" at bounding box center [467, 629] width 103 height 22
click at [500, 626] on img "button" at bounding box center [503, 629] width 18 height 18
click at [514, 629] on button "button" at bounding box center [506, 629] width 25 height 18
click at [695, 19] on button "Preview" at bounding box center [674, 21] width 88 height 25
click at [81, 59] on icon at bounding box center [87, 65] width 21 height 21
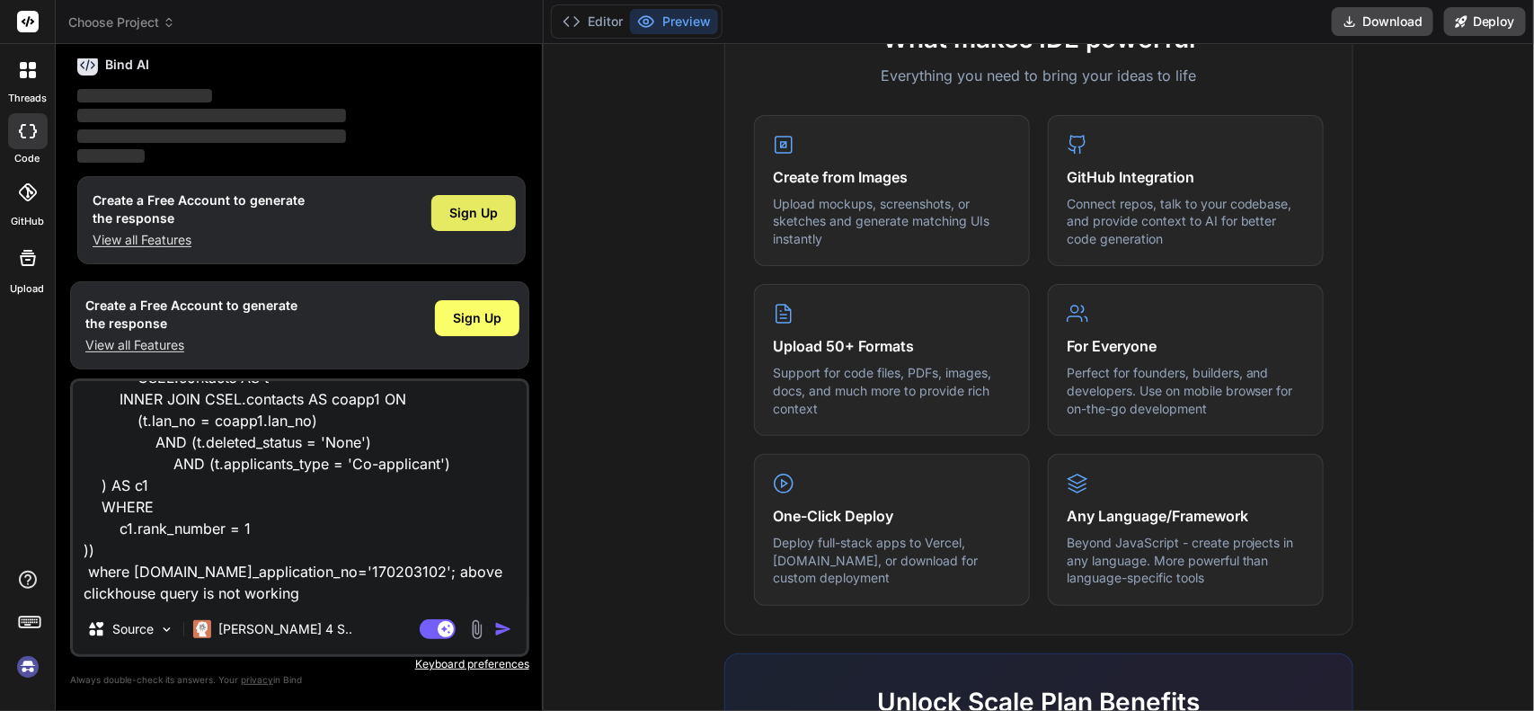
click at [490, 211] on span "Sign Up" at bounding box center [473, 213] width 49 height 18
click at [503, 630] on img "button" at bounding box center [503, 629] width 18 height 18
click at [317, 591] on textarea "select CSEL.accounts AS acc FULL OUTER JOIN CSEL.contacts AS coapp1 ON ([DOMAIN…" at bounding box center [300, 492] width 454 height 223
click at [501, 638] on img "button" at bounding box center [503, 629] width 18 height 18
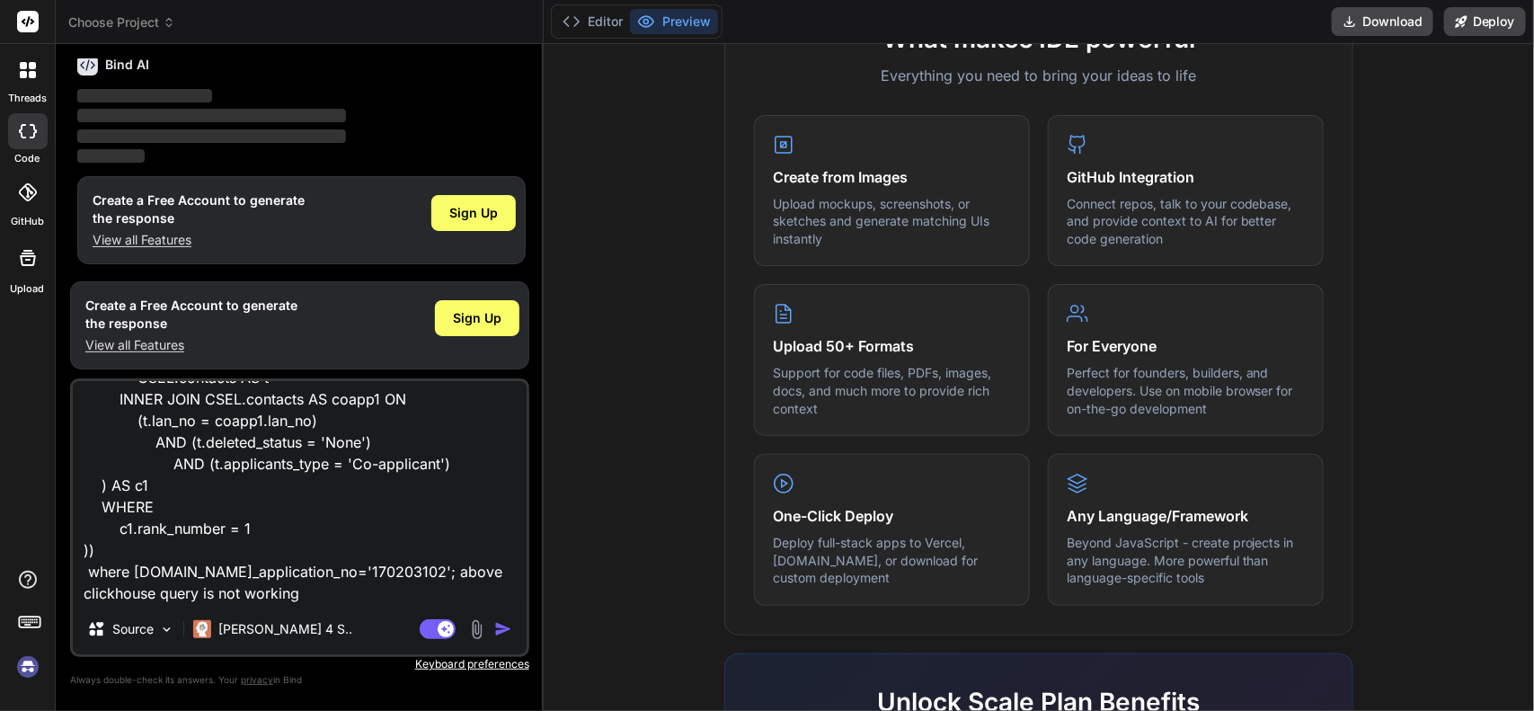
drag, startPoint x: 396, startPoint y: 566, endPoint x: 416, endPoint y: 585, distance: 27.3
click at [416, 585] on textarea "select CSEL.accounts AS acc FULL OUTER JOIN CSEL.contacts AS coapp1 ON ([DOMAIN…" at bounding box center [300, 492] width 454 height 223
type textarea "select CSEL.accounts AS acc FULL OUTER JOIN CSEL.contacts AS coapp1 ON ([DOMAIN…"
type textarea "x"
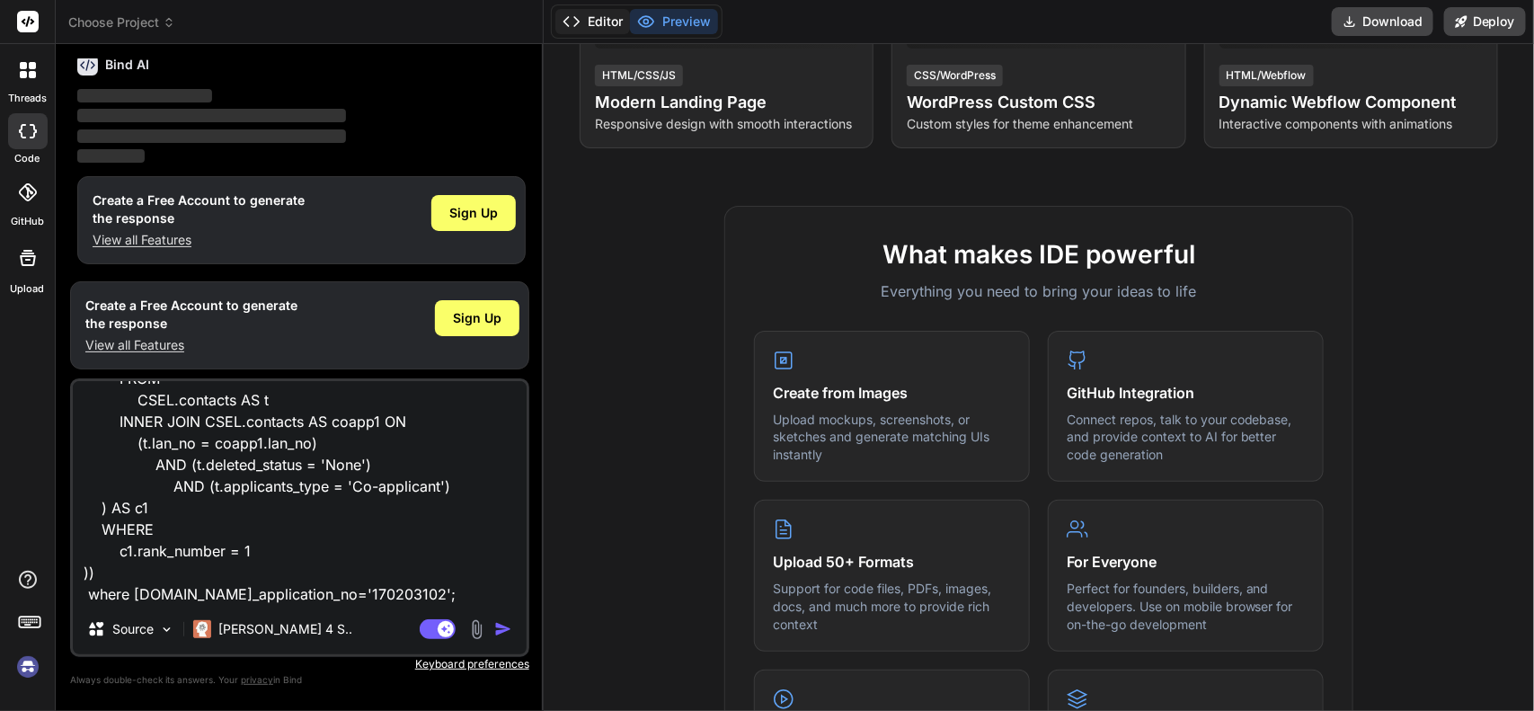
scroll to position [449, 0]
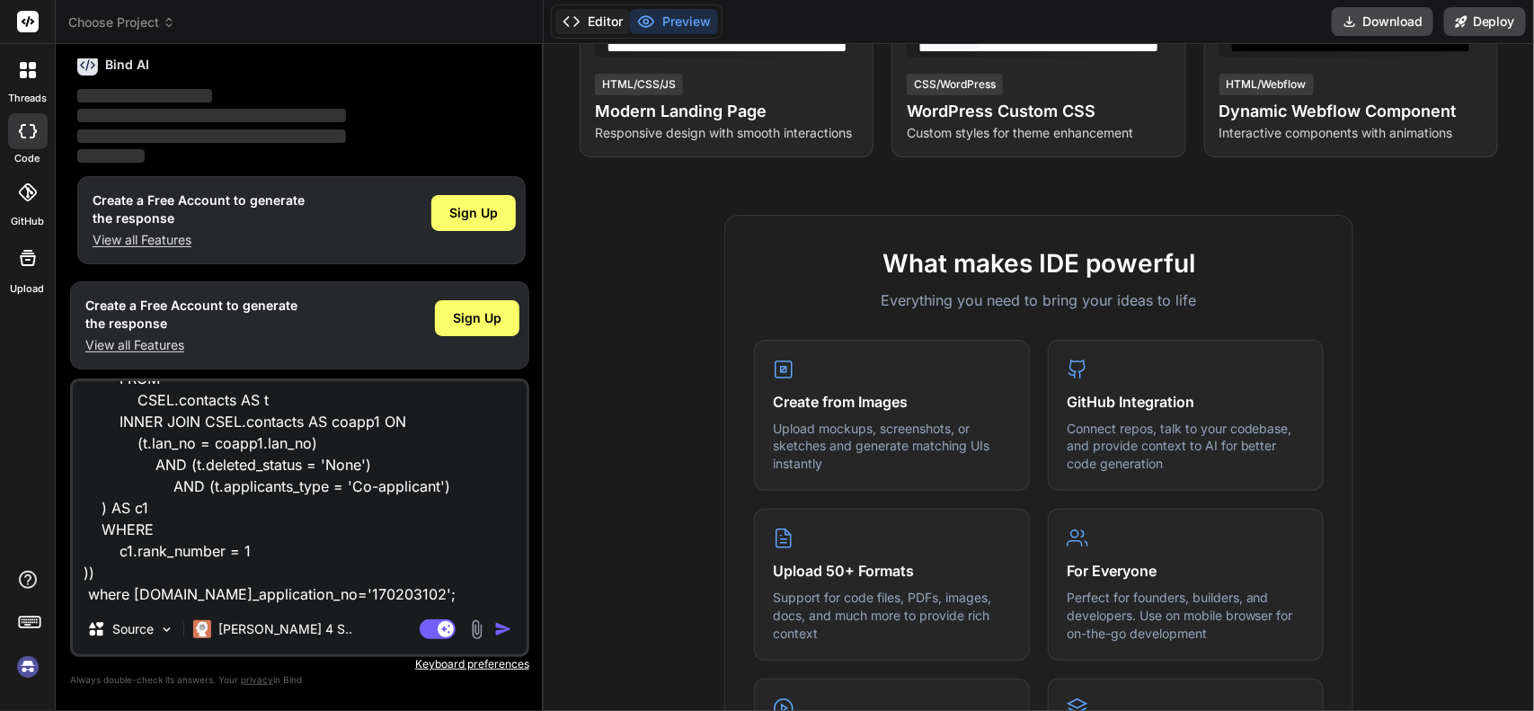
type textarea "select CSEL.accounts AS acc FULL OUTER JOIN CSEL.contacts AS coapp1 ON ([DOMAIN…"
